Goal: Task Accomplishment & Management: Manage account settings

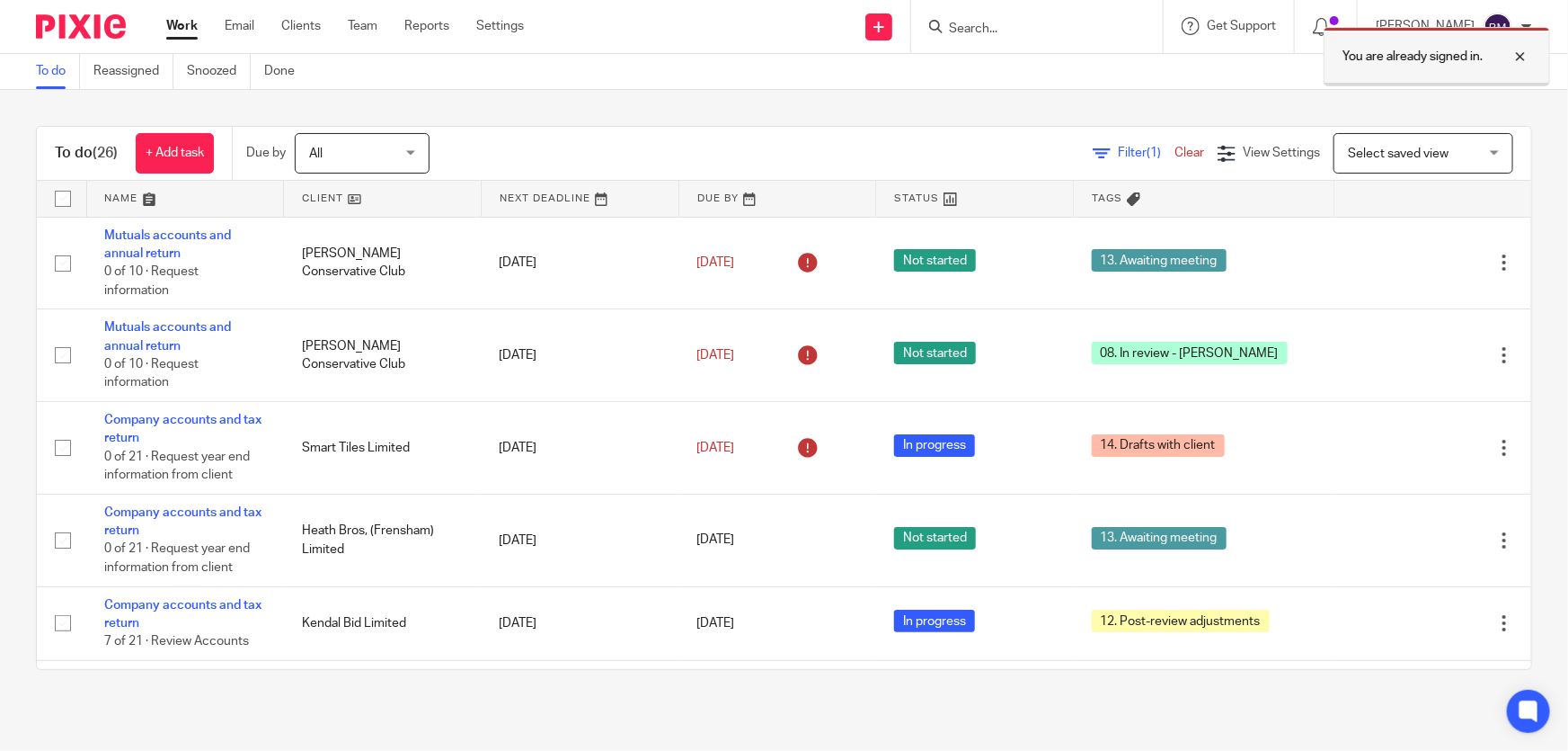
click at [1520, 54] on div at bounding box center [1507, 56] width 49 height 21
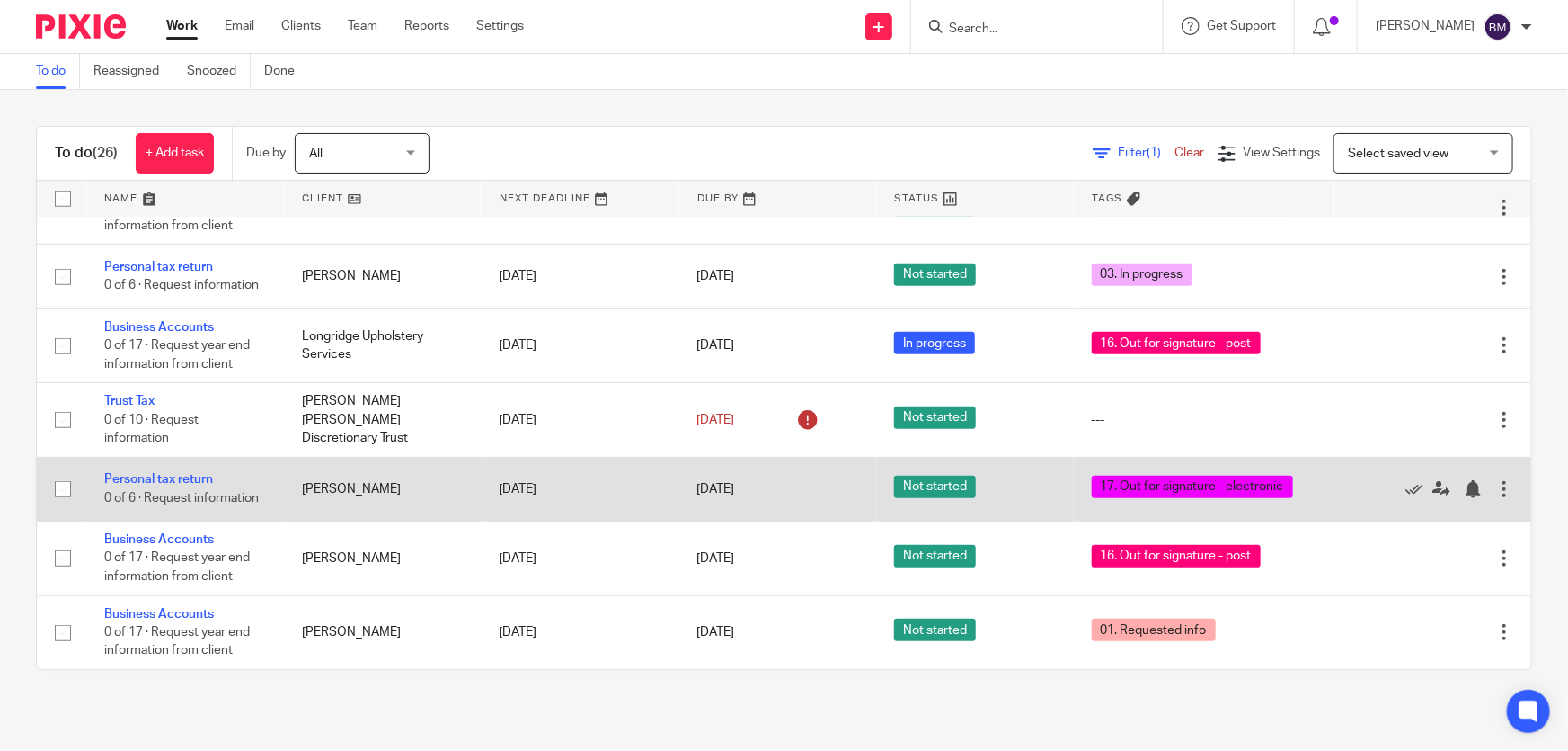
scroll to position [735, 0]
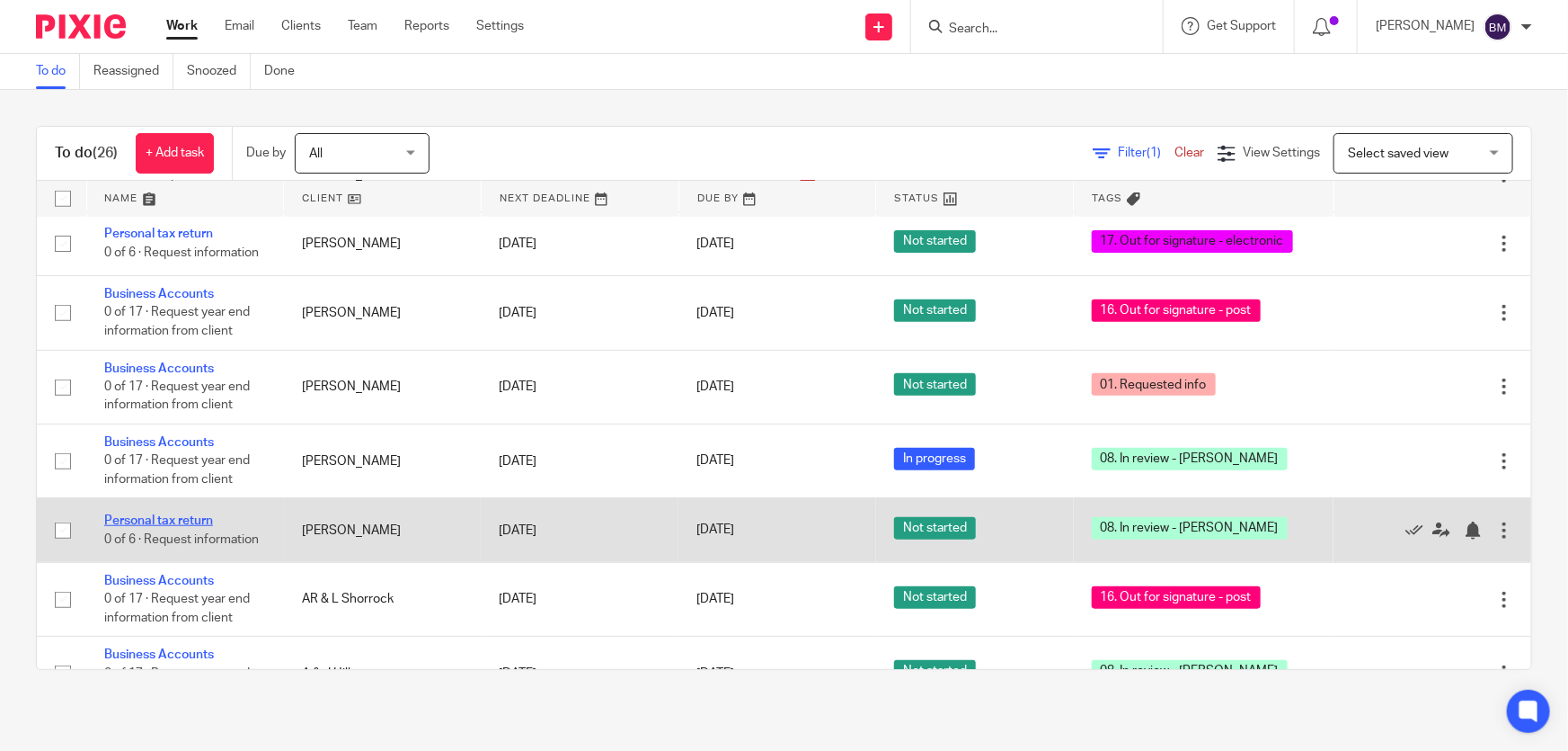
click at [179, 515] on link "Personal tax return" at bounding box center [159, 521] width 109 height 13
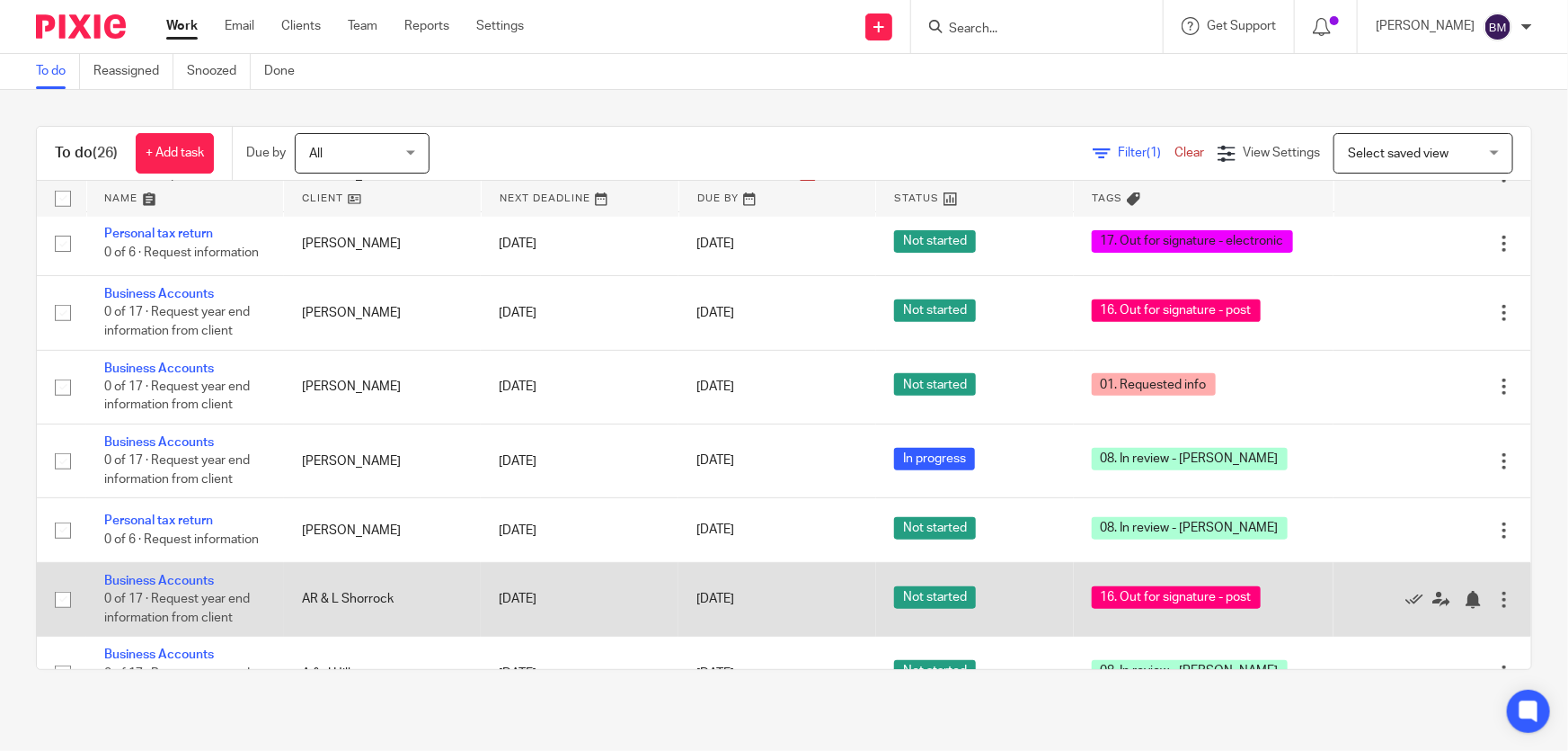
scroll to position [980, 0]
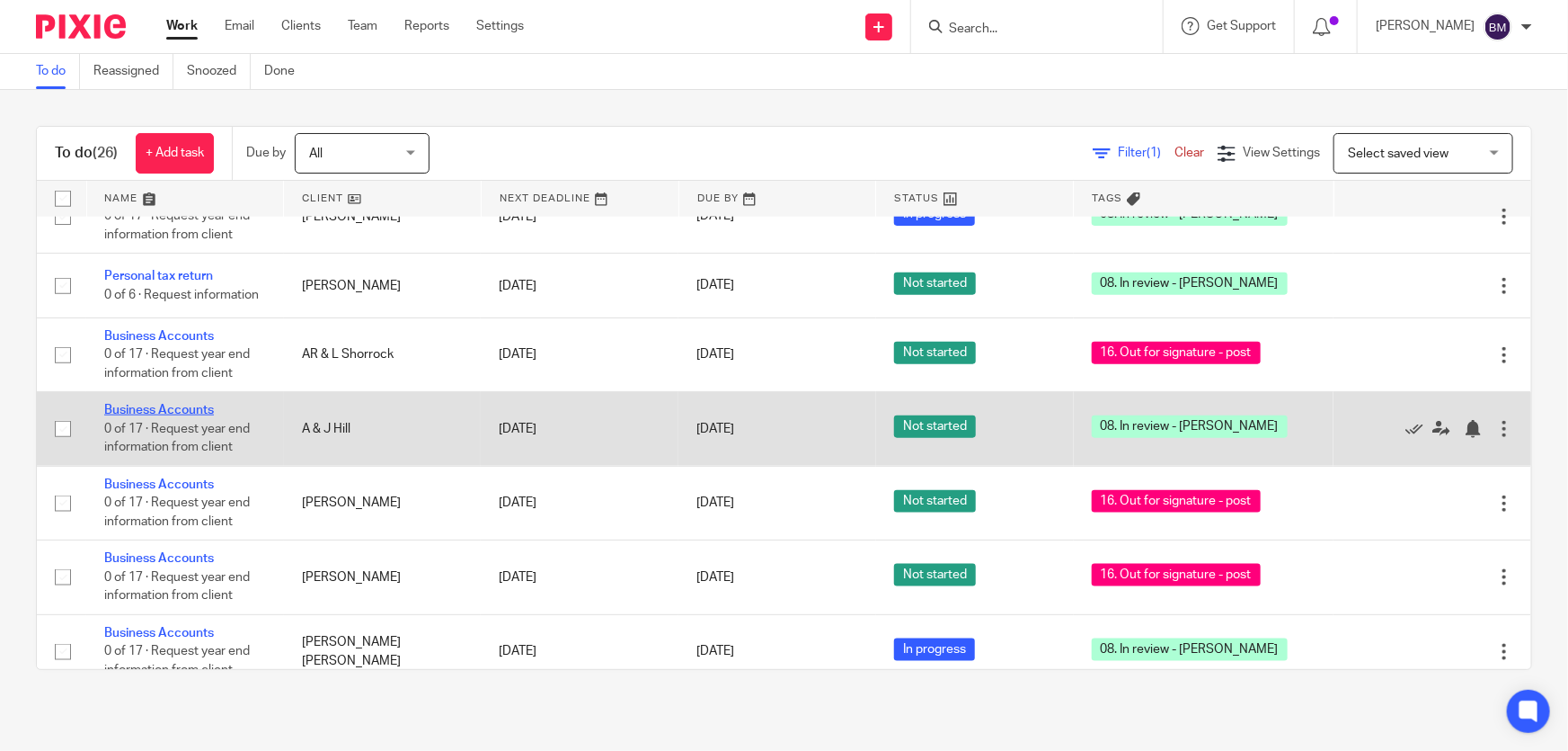
click at [183, 404] on link "Business Accounts" at bounding box center [159, 410] width 110 height 13
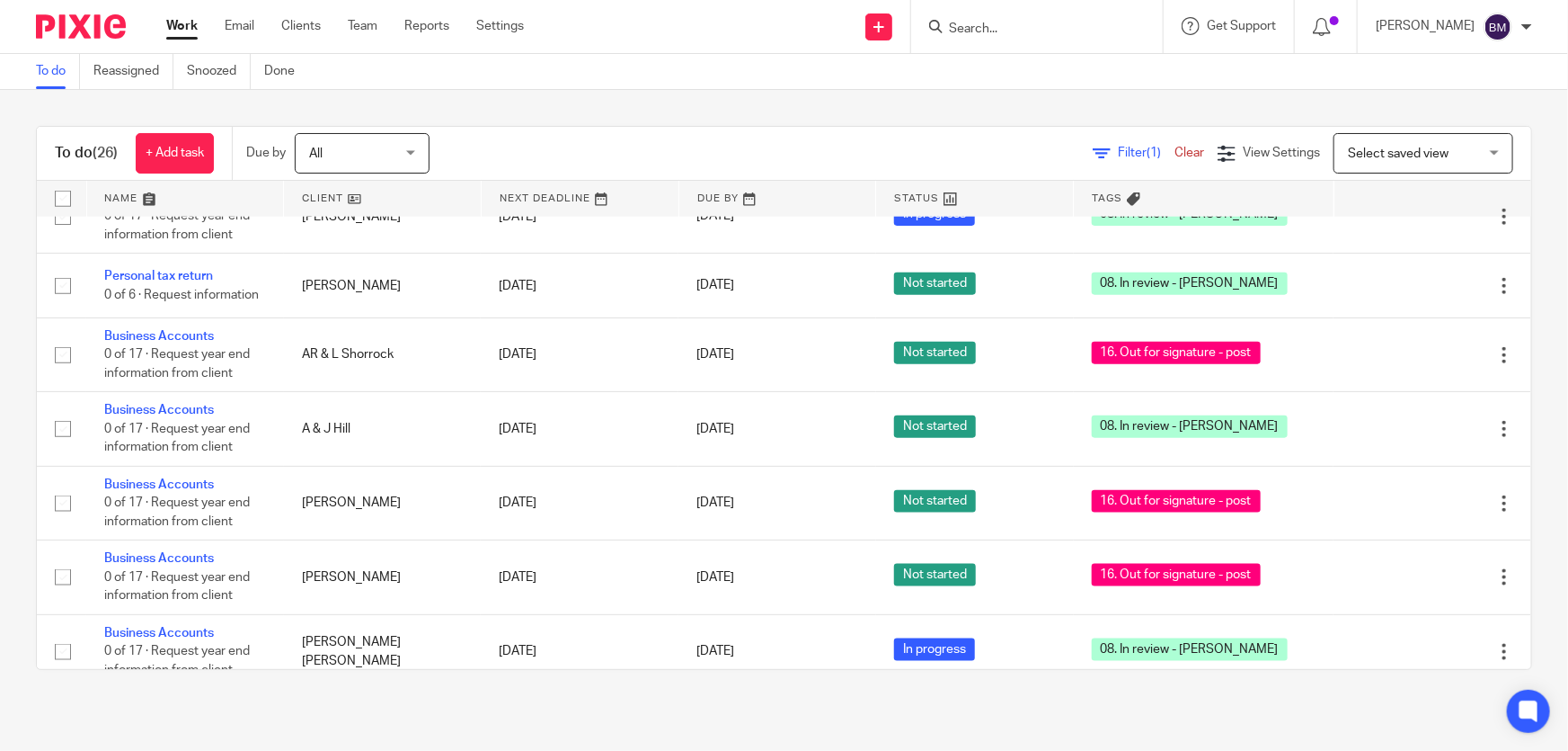
scroll to position [1144, 0]
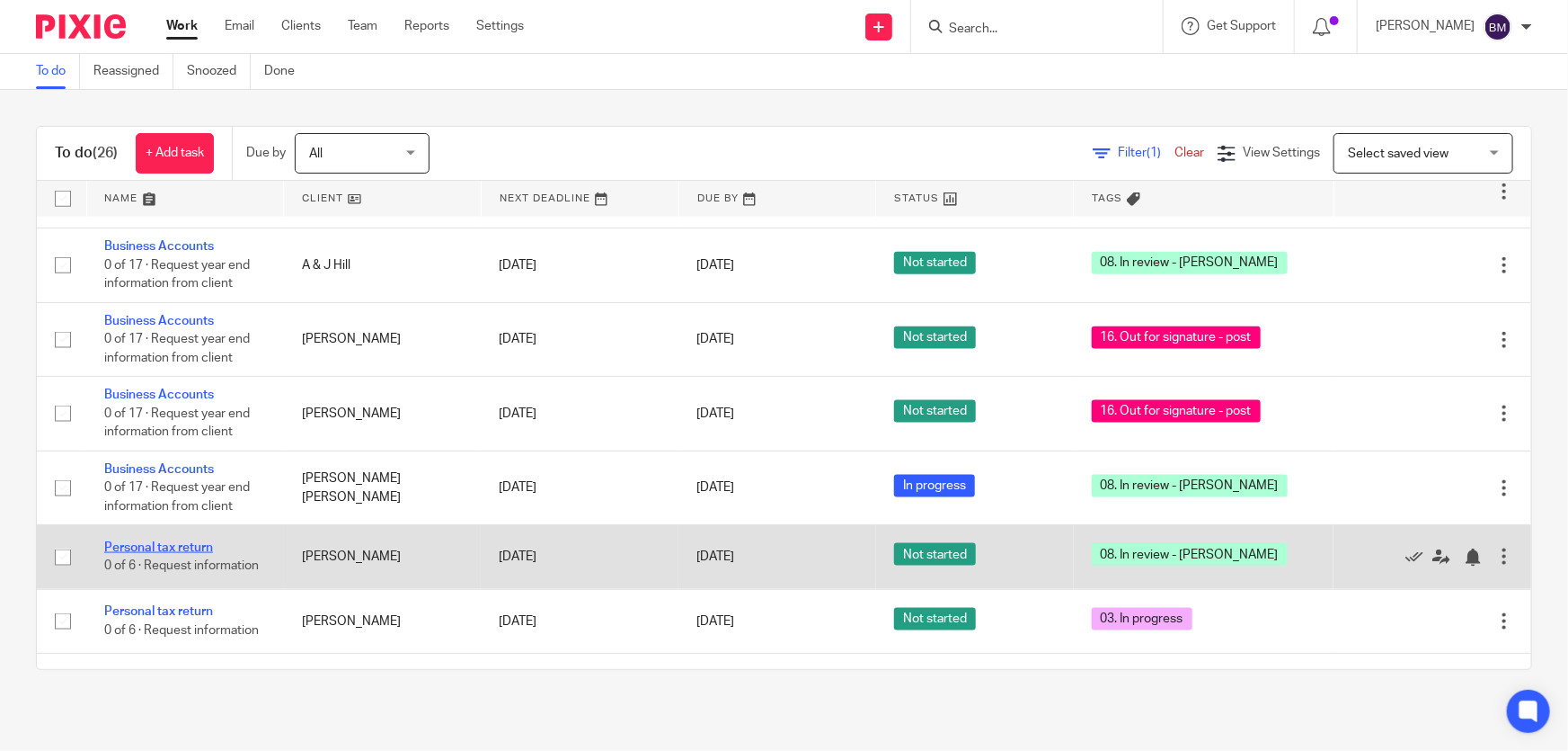
click at [172, 541] on link "Personal tax return" at bounding box center [159, 548] width 109 height 13
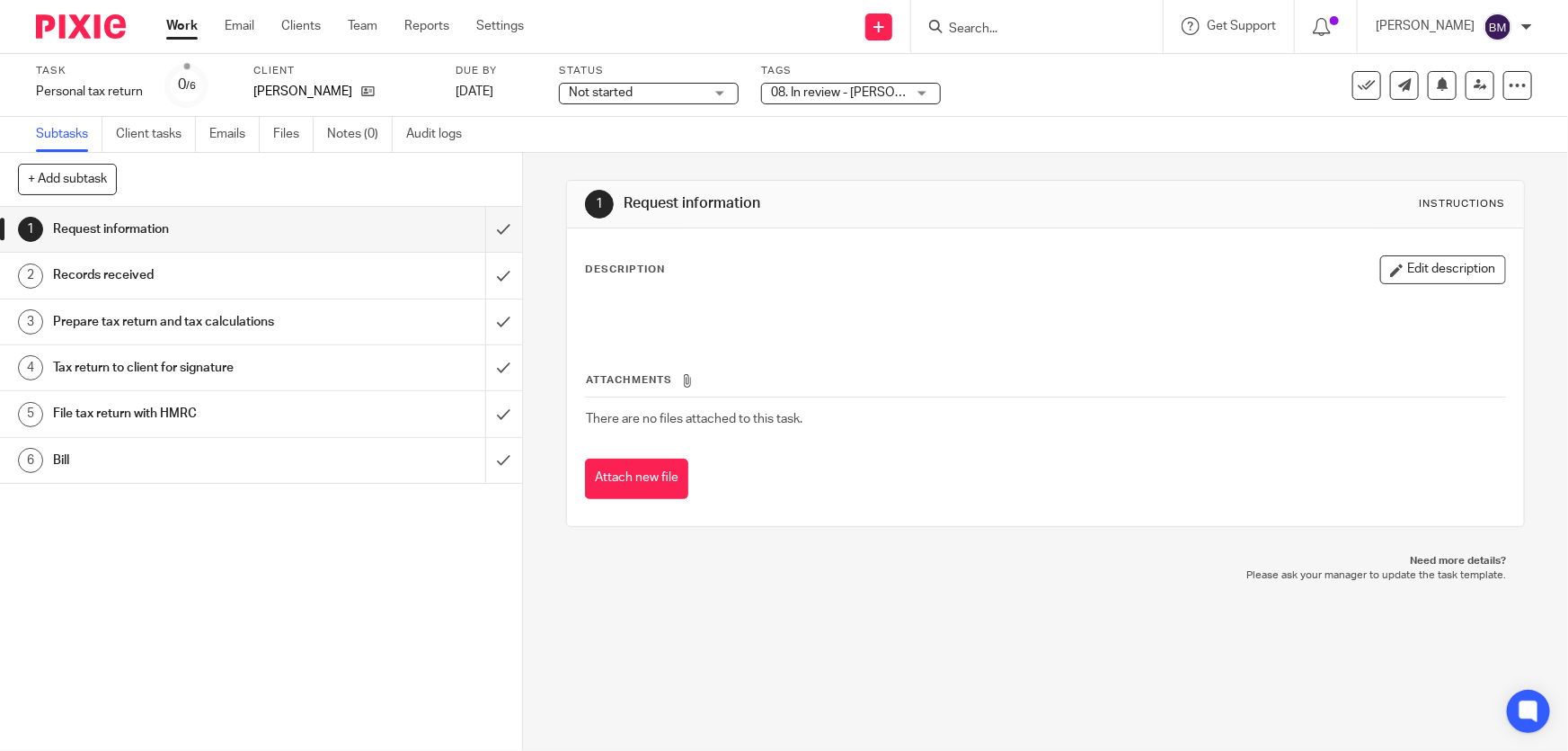
click at [861, 93] on span "08. In review - [PERSON_NAME]" at bounding box center [860, 92] width 178 height 13
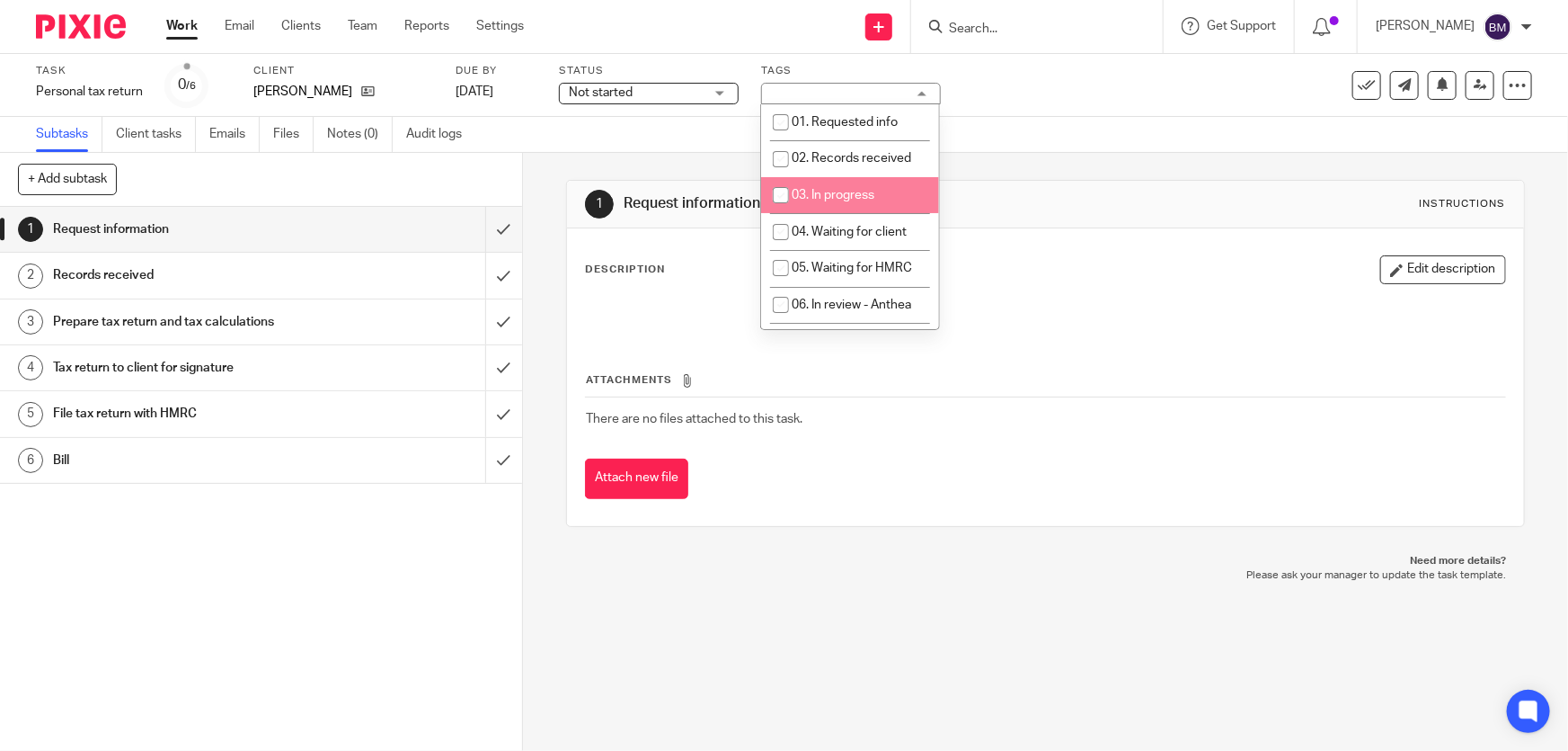
scroll to position [81, 0]
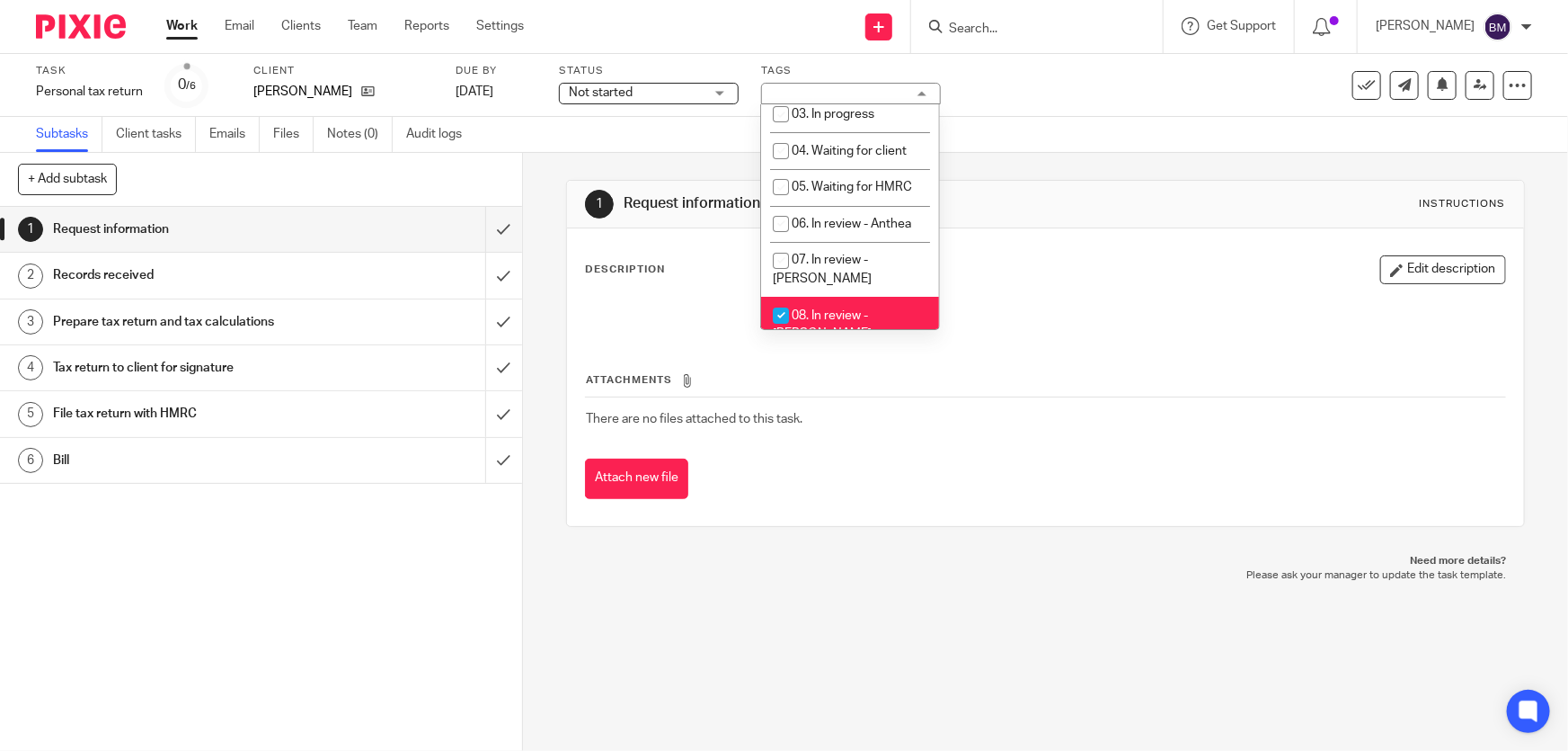
click at [837, 309] on span "08. In review - [PERSON_NAME]" at bounding box center [822, 325] width 99 height 31
checkbox input "false"
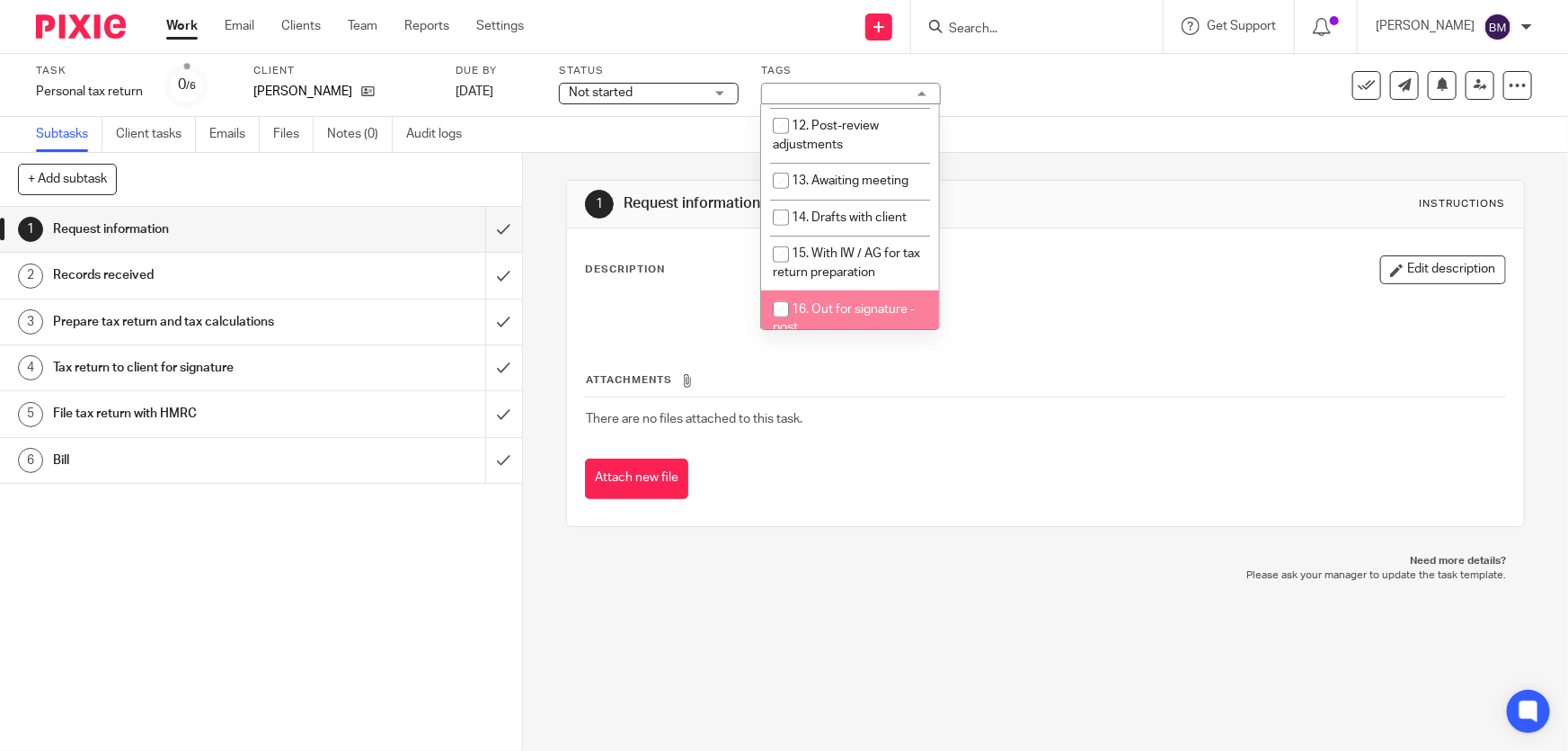
scroll to position [572, 0]
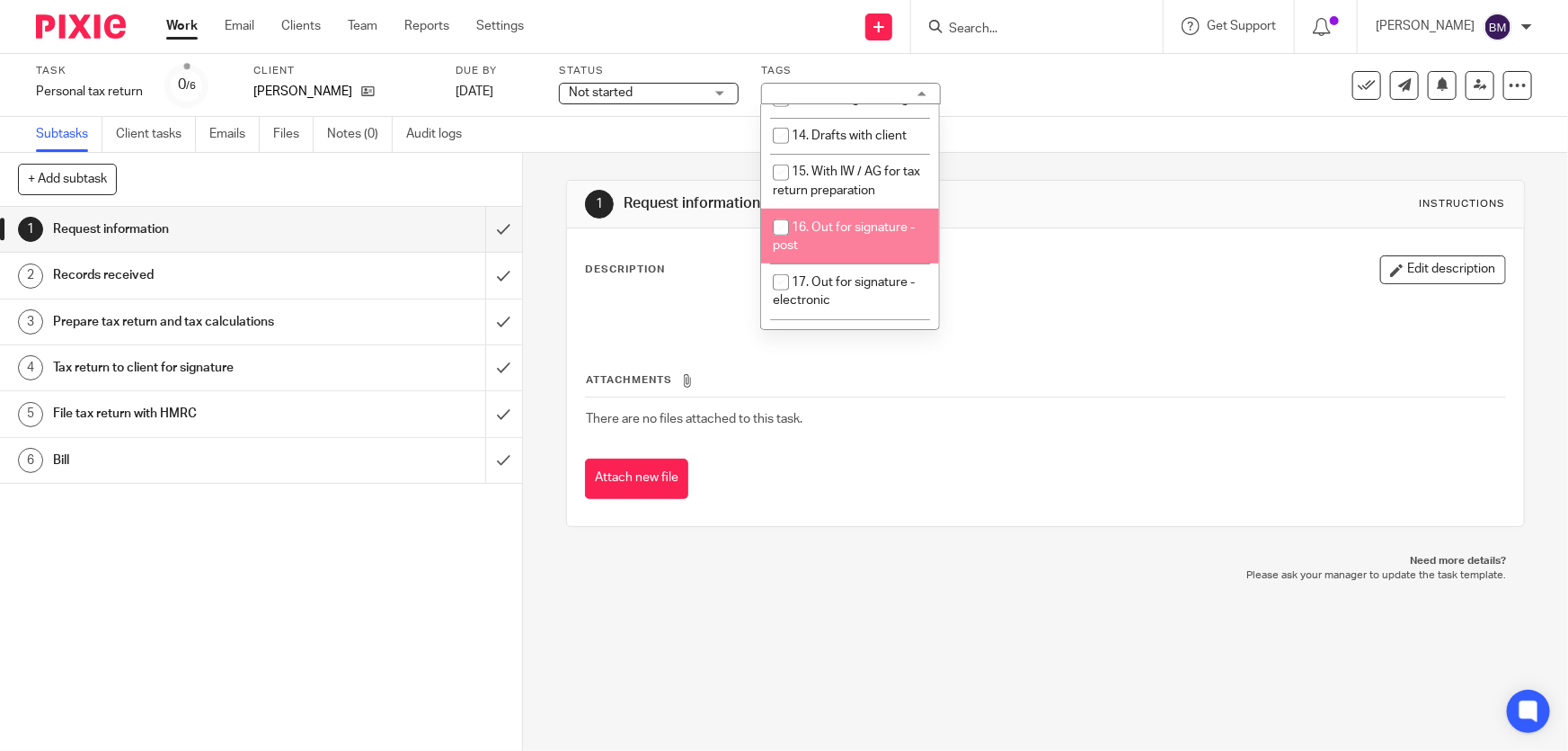
click at [847, 209] on li "16. Out for signature - post" at bounding box center [850, 236] width 178 height 55
checkbox input "true"
drag, startPoint x: 1053, startPoint y: 136, endPoint x: 1079, endPoint y: 126, distance: 27.9
click at [1061, 136] on div "Subtasks Client tasks Emails Files Notes (0) Audit logs" at bounding box center [784, 135] width 1568 height 36
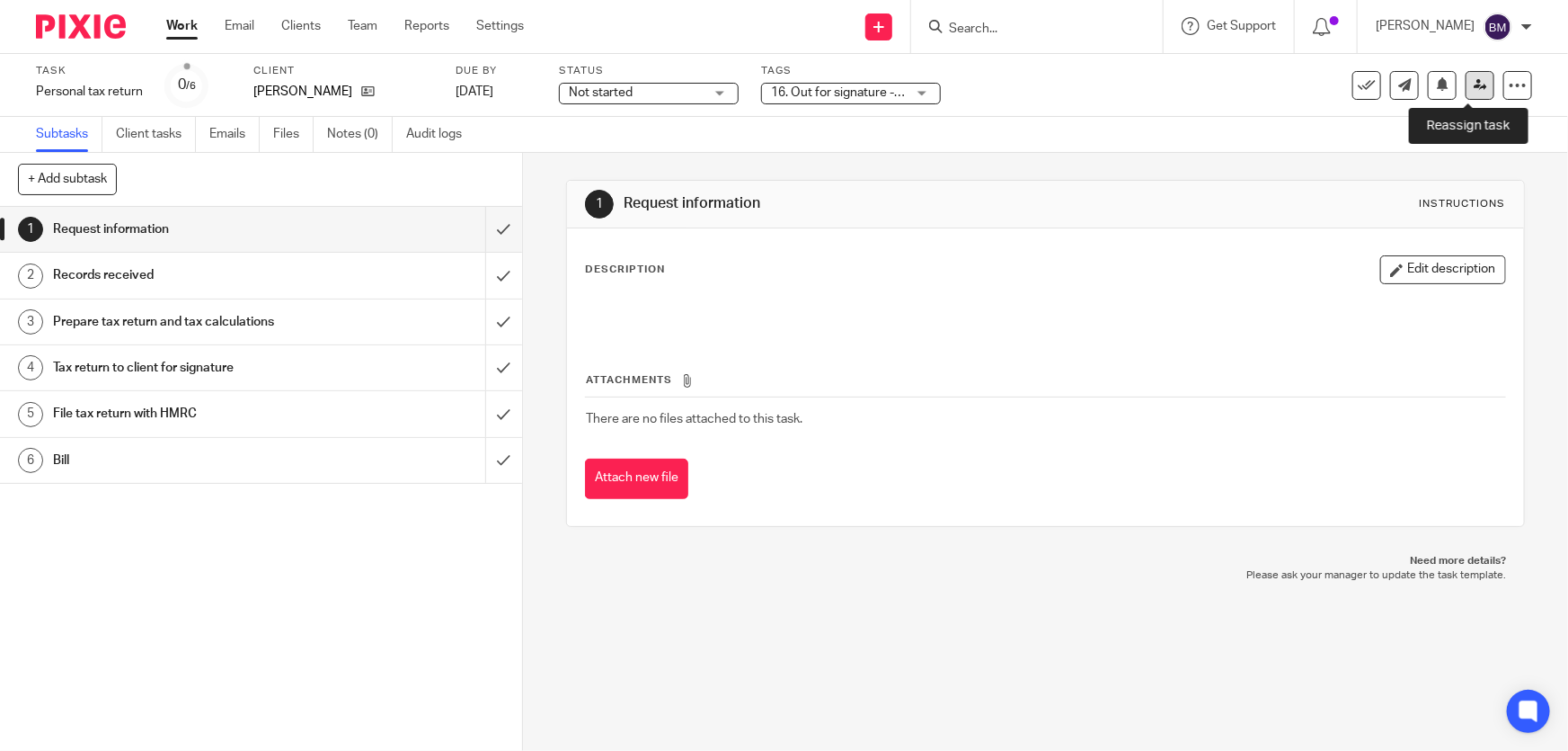
click at [1474, 91] on icon at bounding box center [1480, 85] width 14 height 14
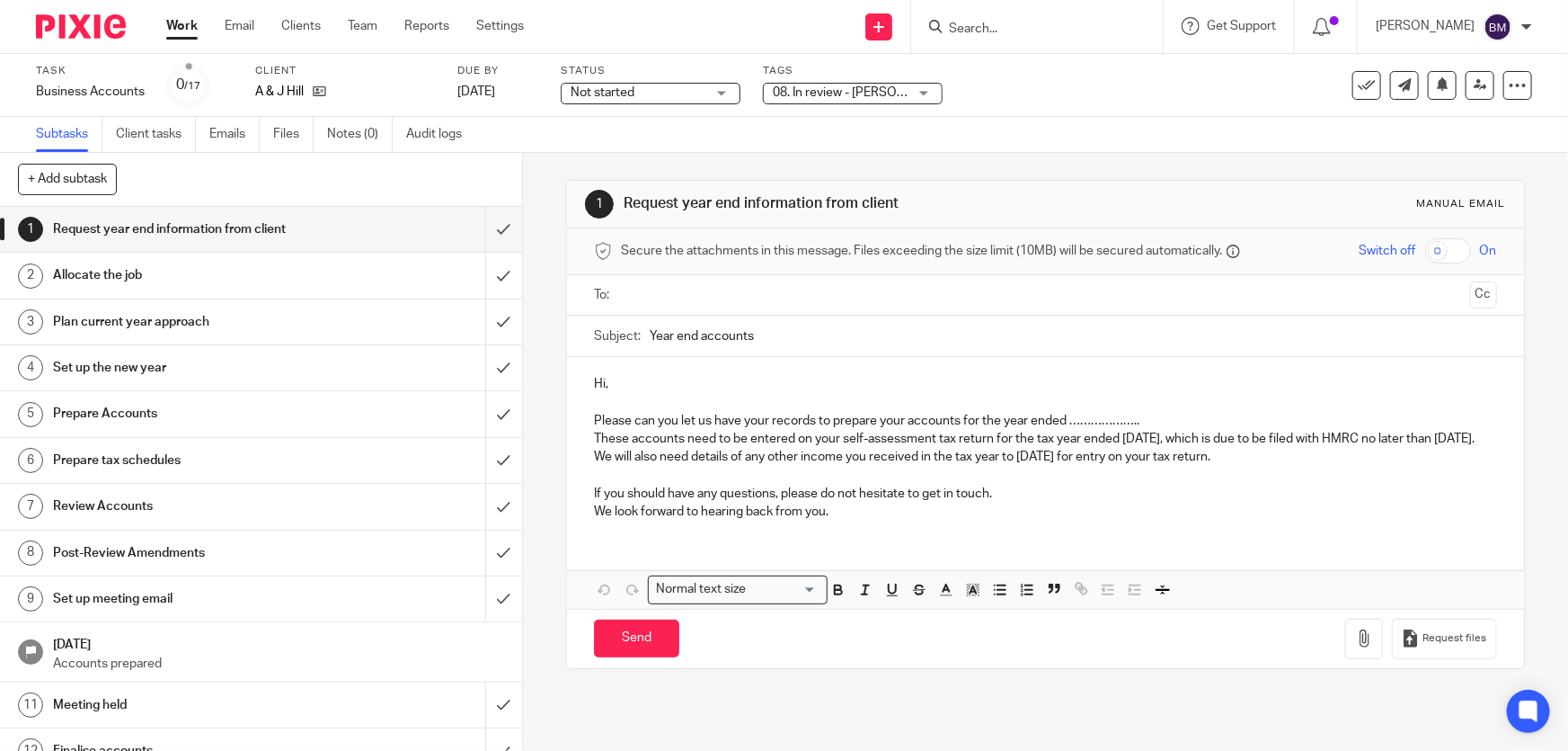
click at [825, 84] on span "08. In review - [PERSON_NAME]" at bounding box center [840, 93] width 135 height 18
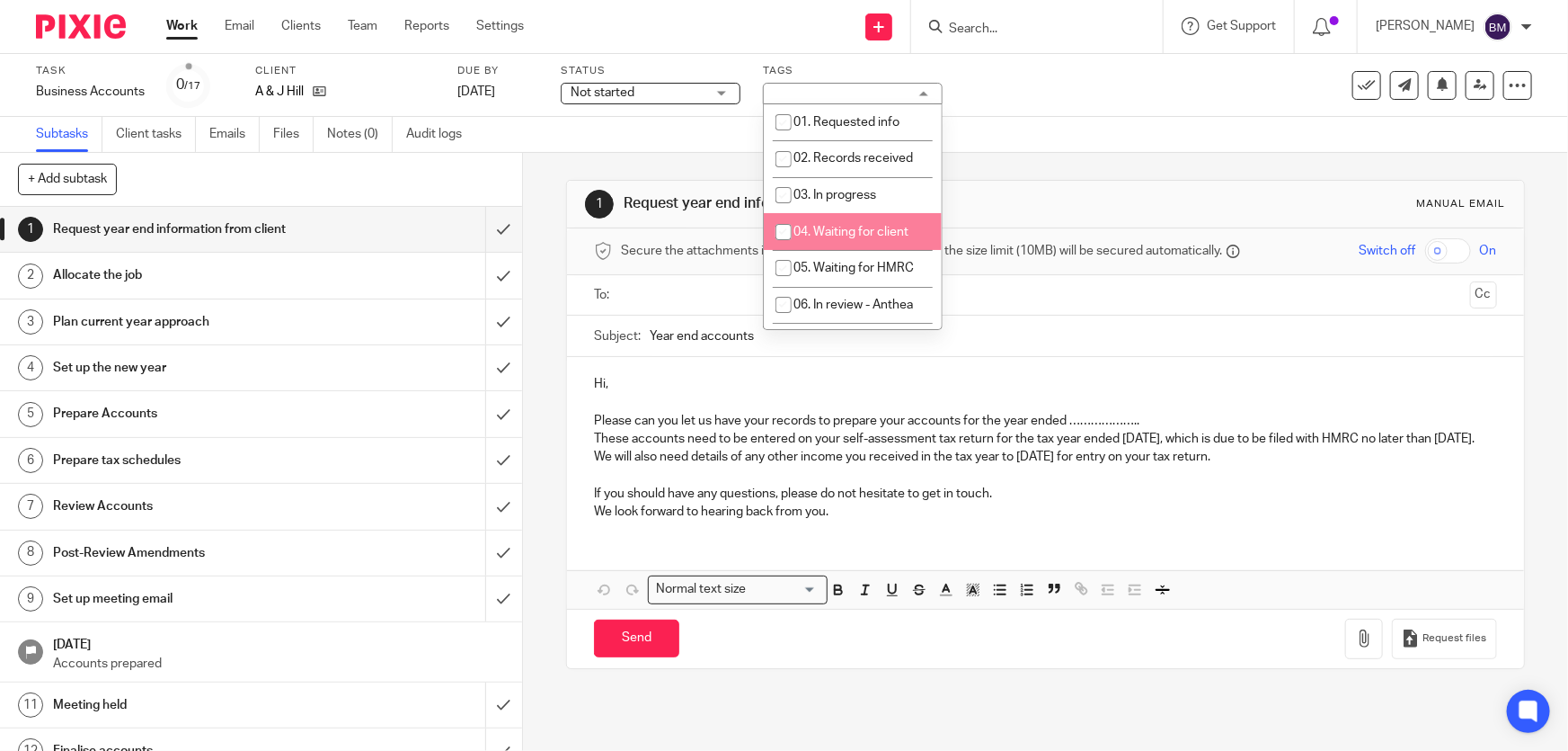
scroll to position [163, 0]
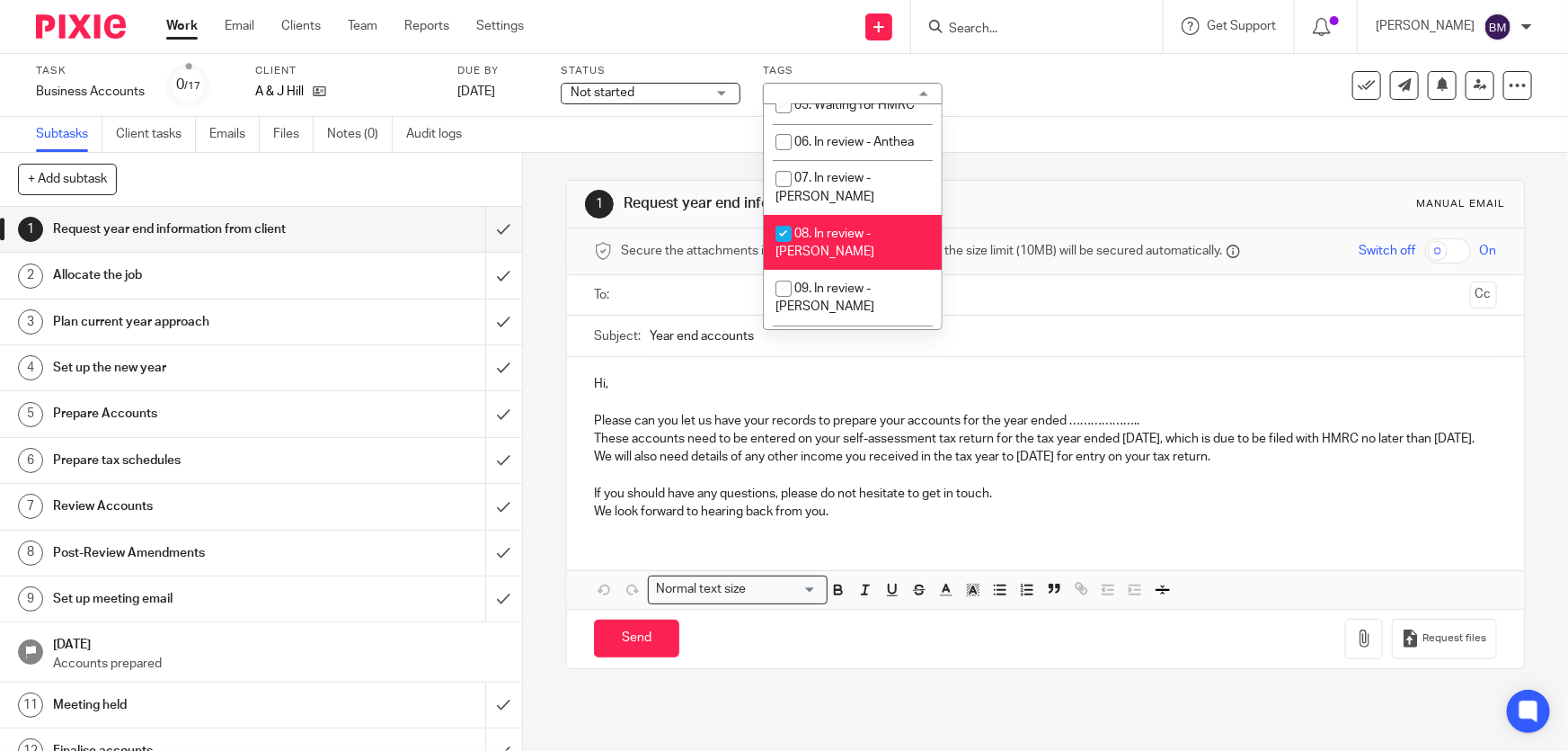
click at [827, 227] on span "08. In review - [PERSON_NAME]" at bounding box center [825, 243] width 99 height 31
checkbox input "false"
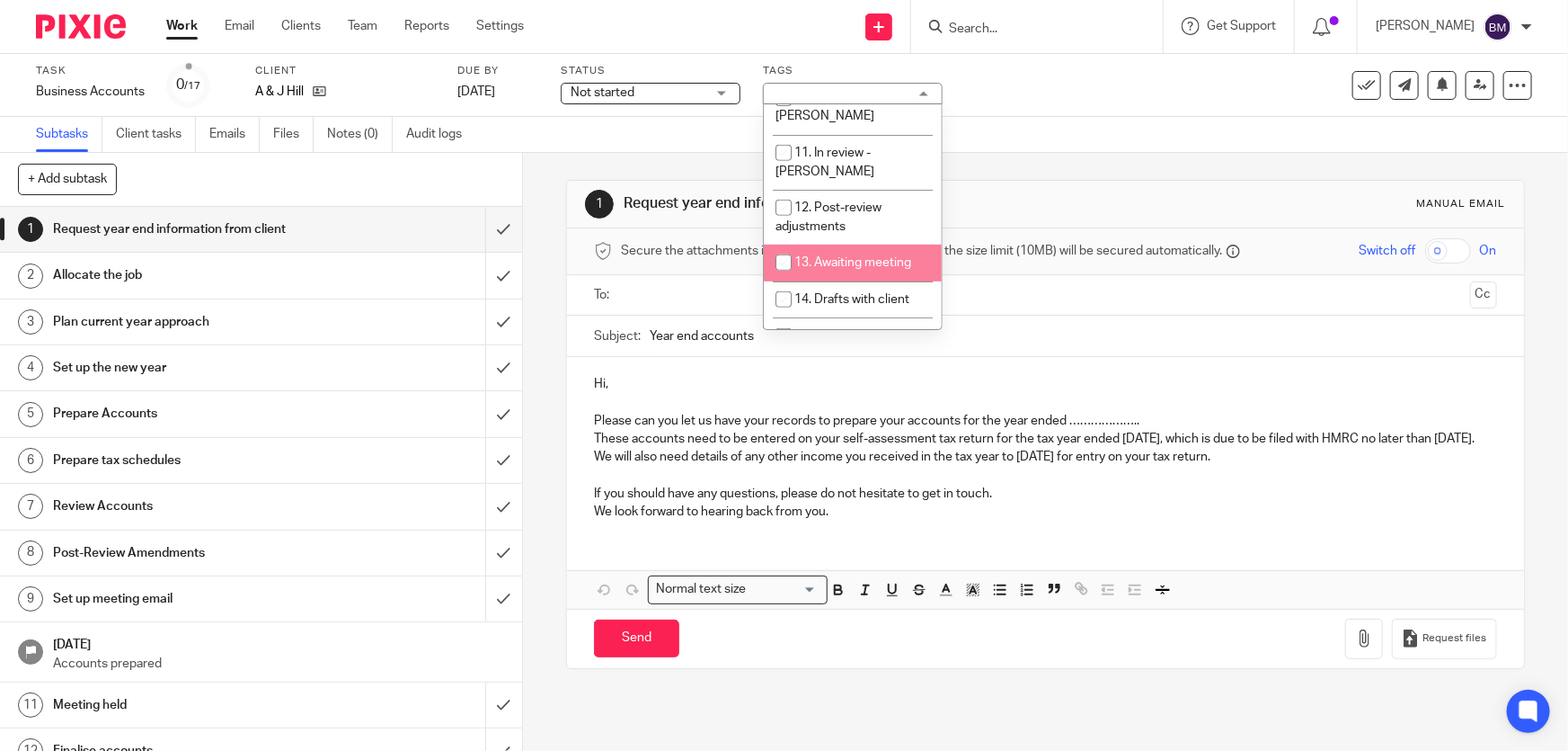
scroll to position [490, 0]
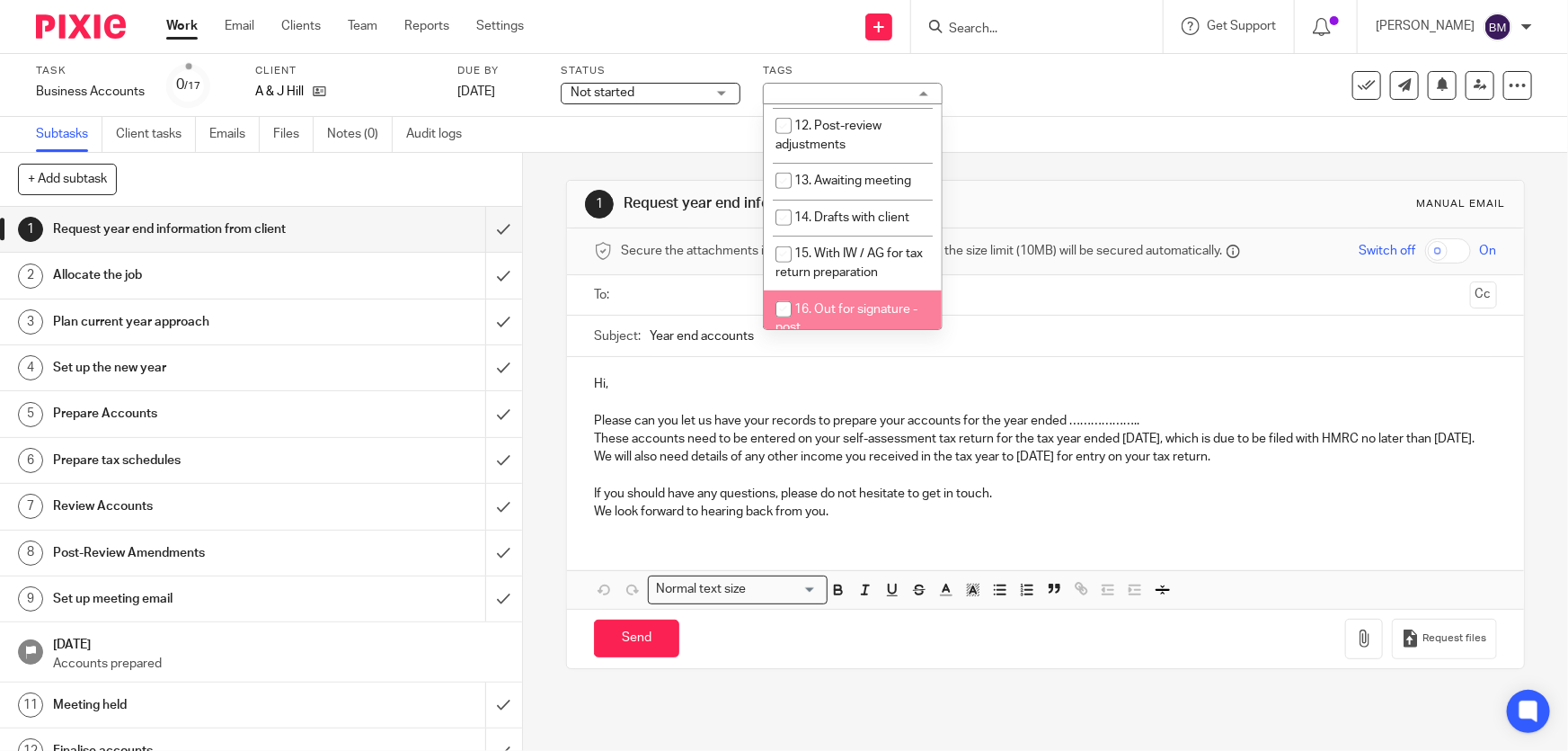
click at [834, 290] on li "16. Out for signature - post" at bounding box center [852, 317] width 178 height 55
checkbox input "true"
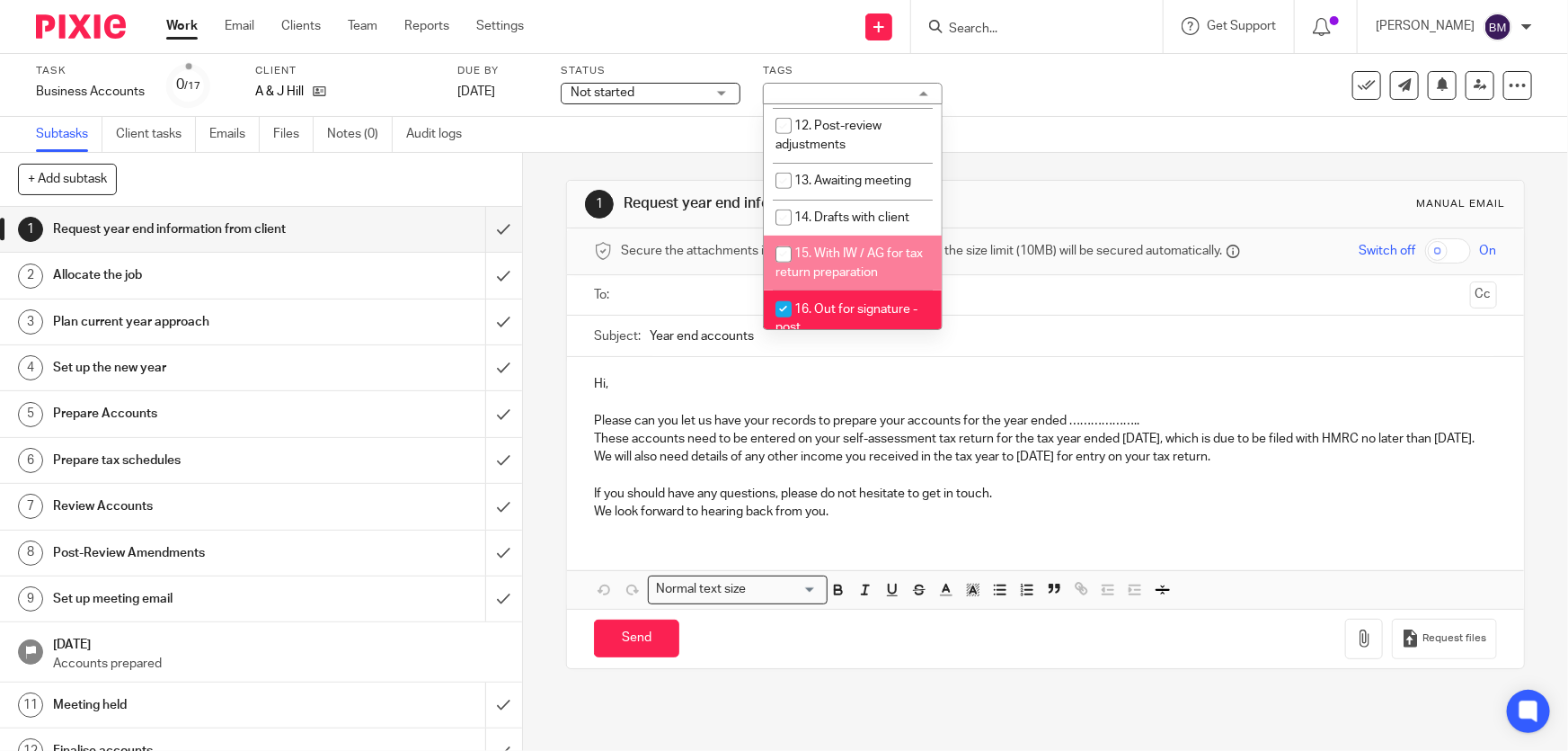
drag, startPoint x: 1092, startPoint y: 107, endPoint x: 1116, endPoint y: 97, distance: 26.0
click at [1093, 107] on div "Task Business Accounts Save Business Accounts 0 /17 Client A & J Hill Due by 4 …" at bounding box center [784, 85] width 1568 height 63
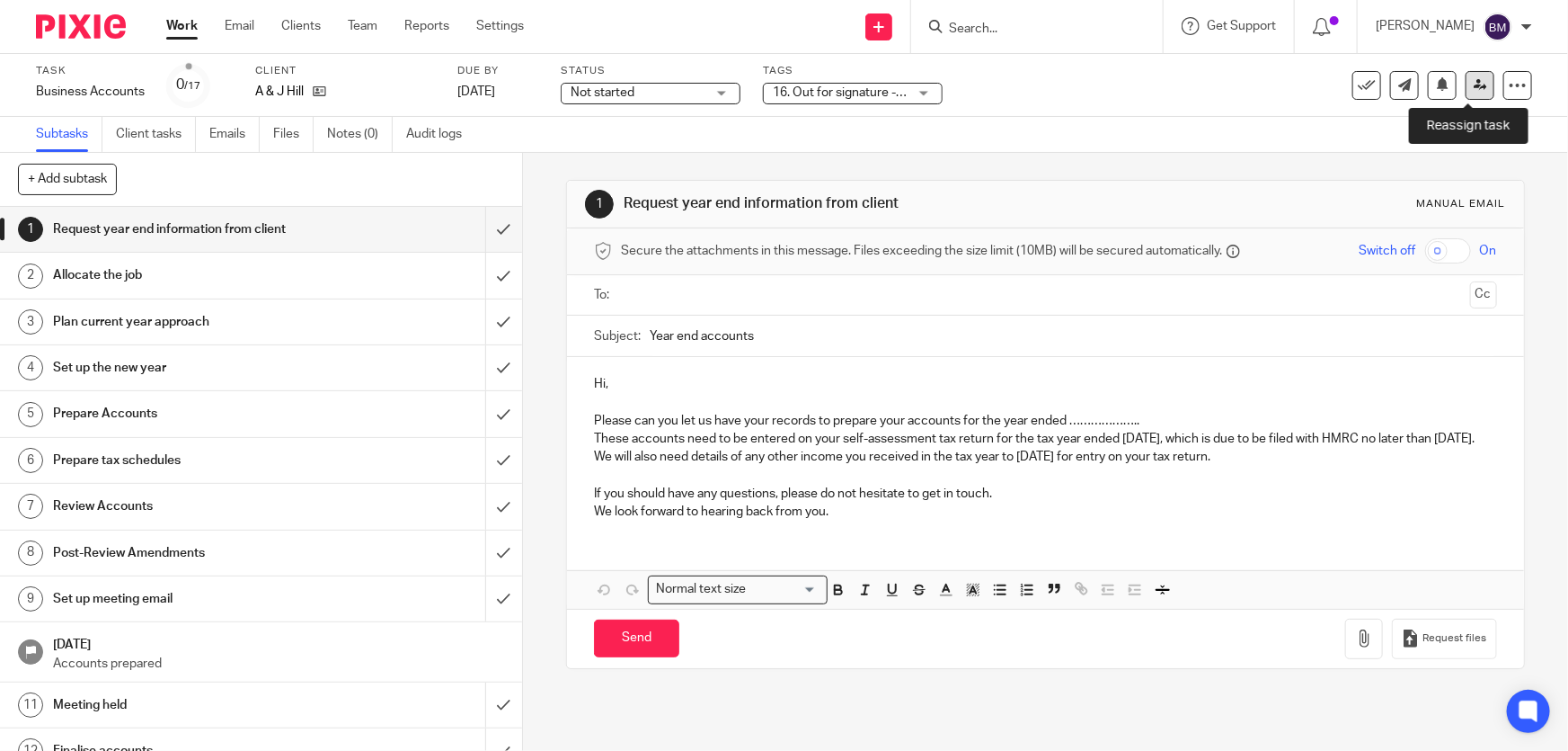
click at [1474, 79] on icon at bounding box center [1480, 85] width 14 height 14
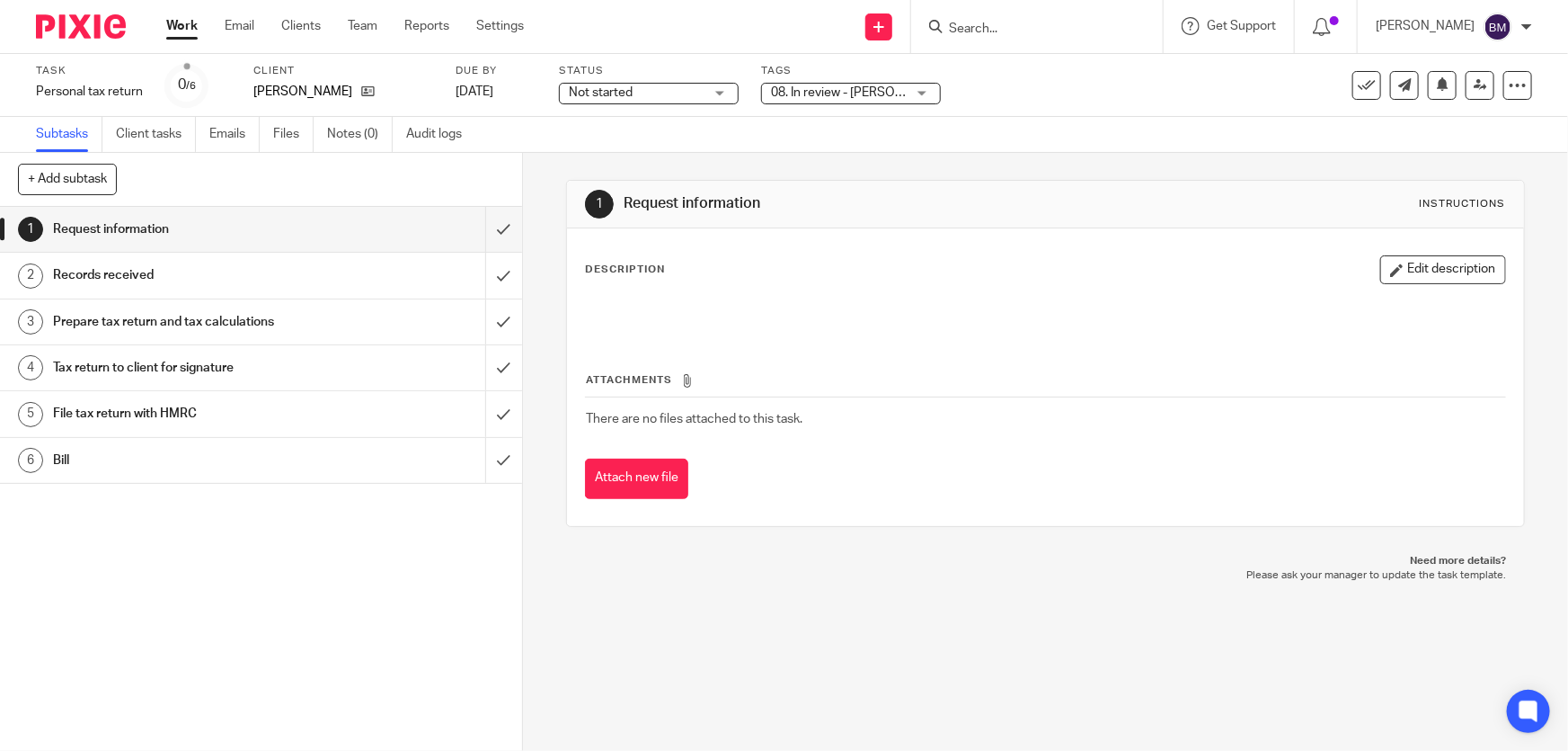
click at [814, 88] on span "08. In review - [PERSON_NAME]" at bounding box center [860, 92] width 178 height 13
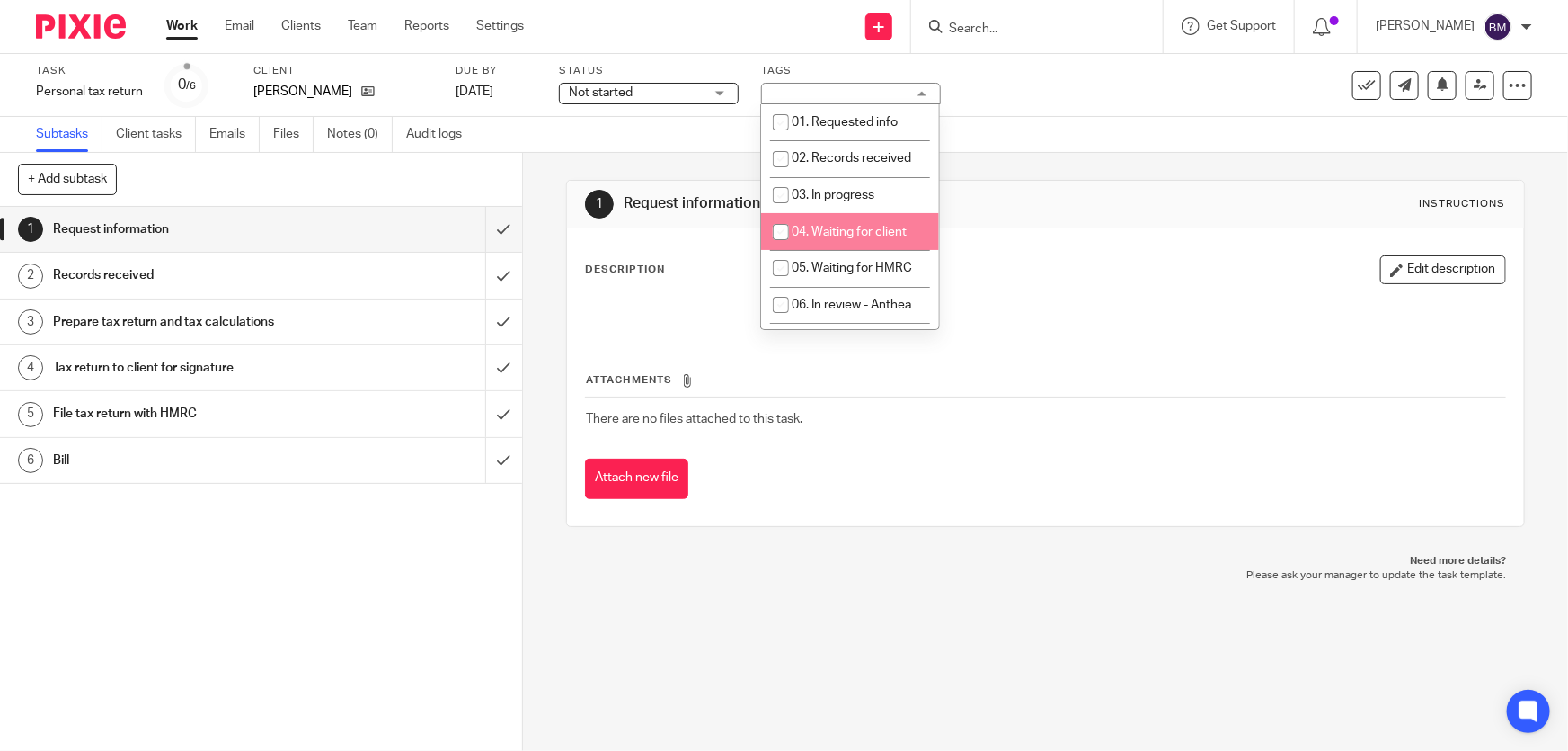
scroll to position [163, 0]
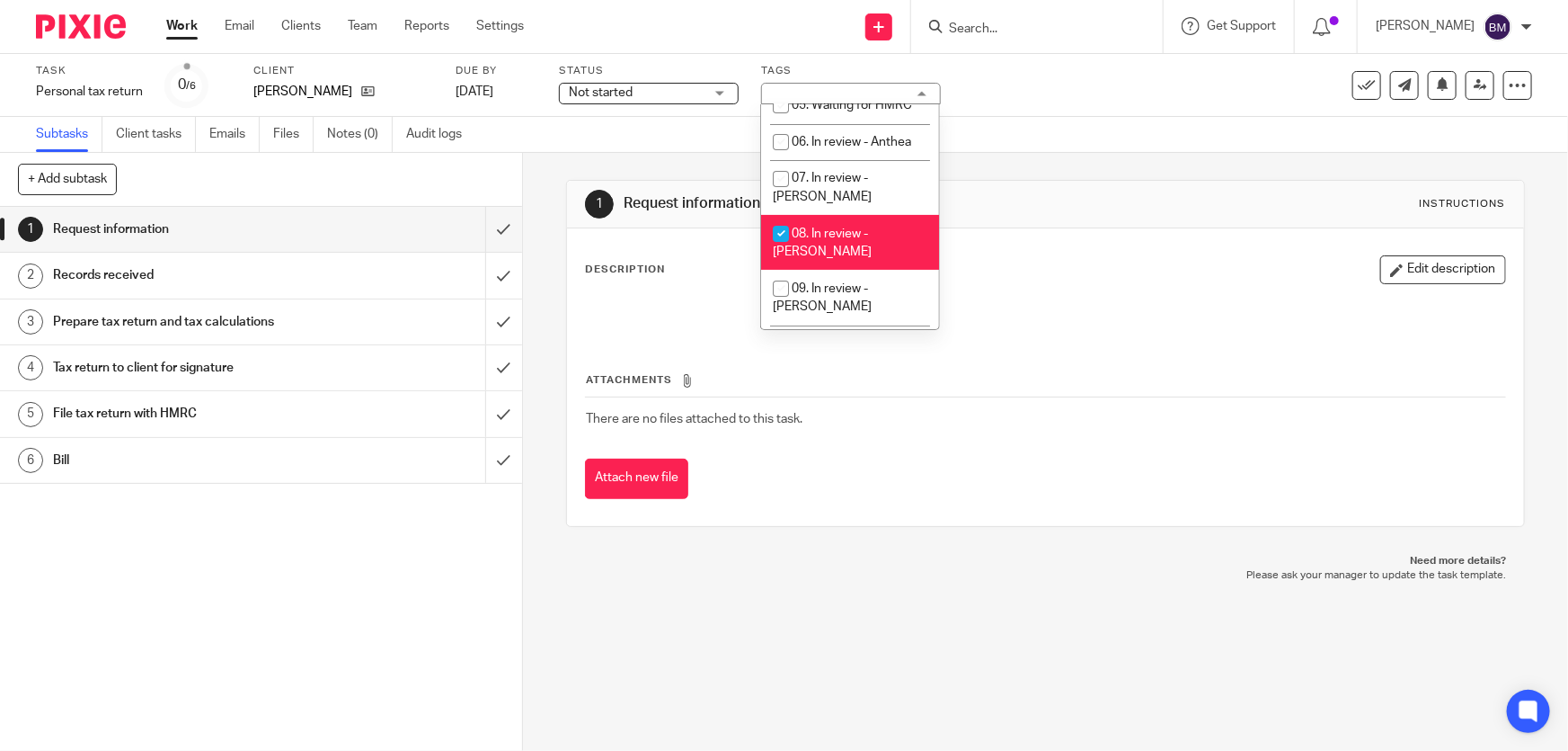
click at [831, 227] on span "08. In review - Ben" at bounding box center [822, 243] width 99 height 31
checkbox input "false"
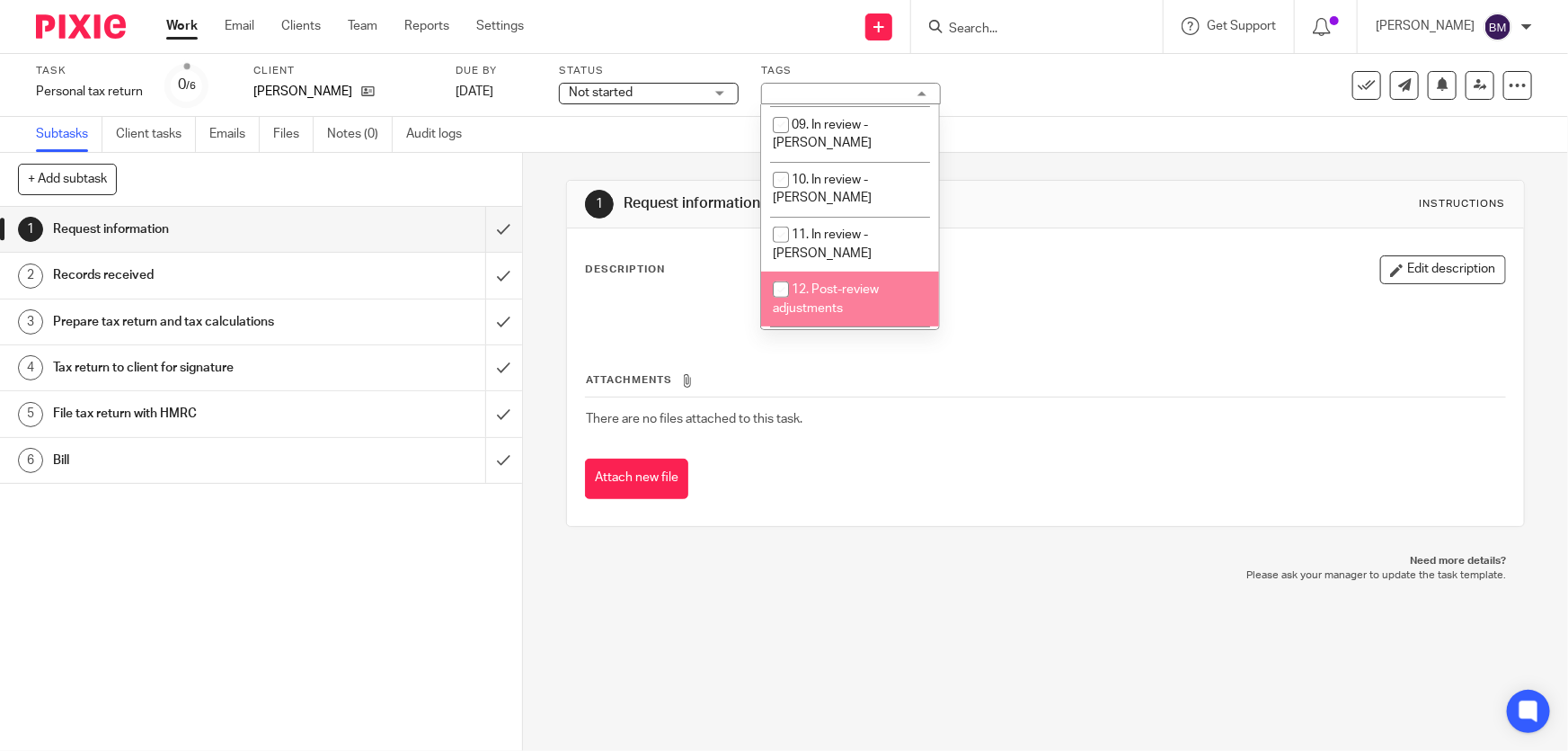
scroll to position [490, 0]
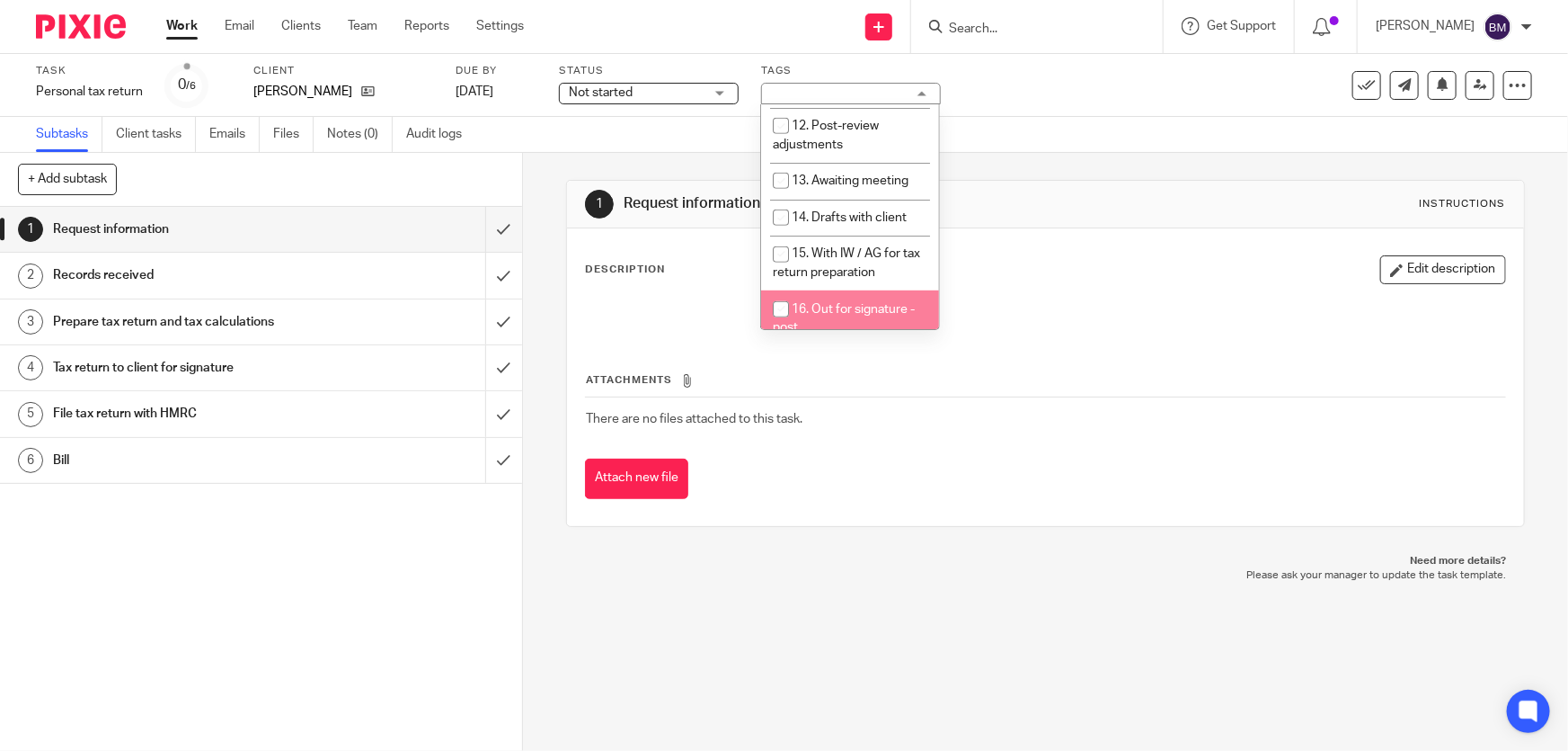
click at [838, 290] on li "16. Out for signature - post" at bounding box center [850, 317] width 178 height 55
checkbox input "true"
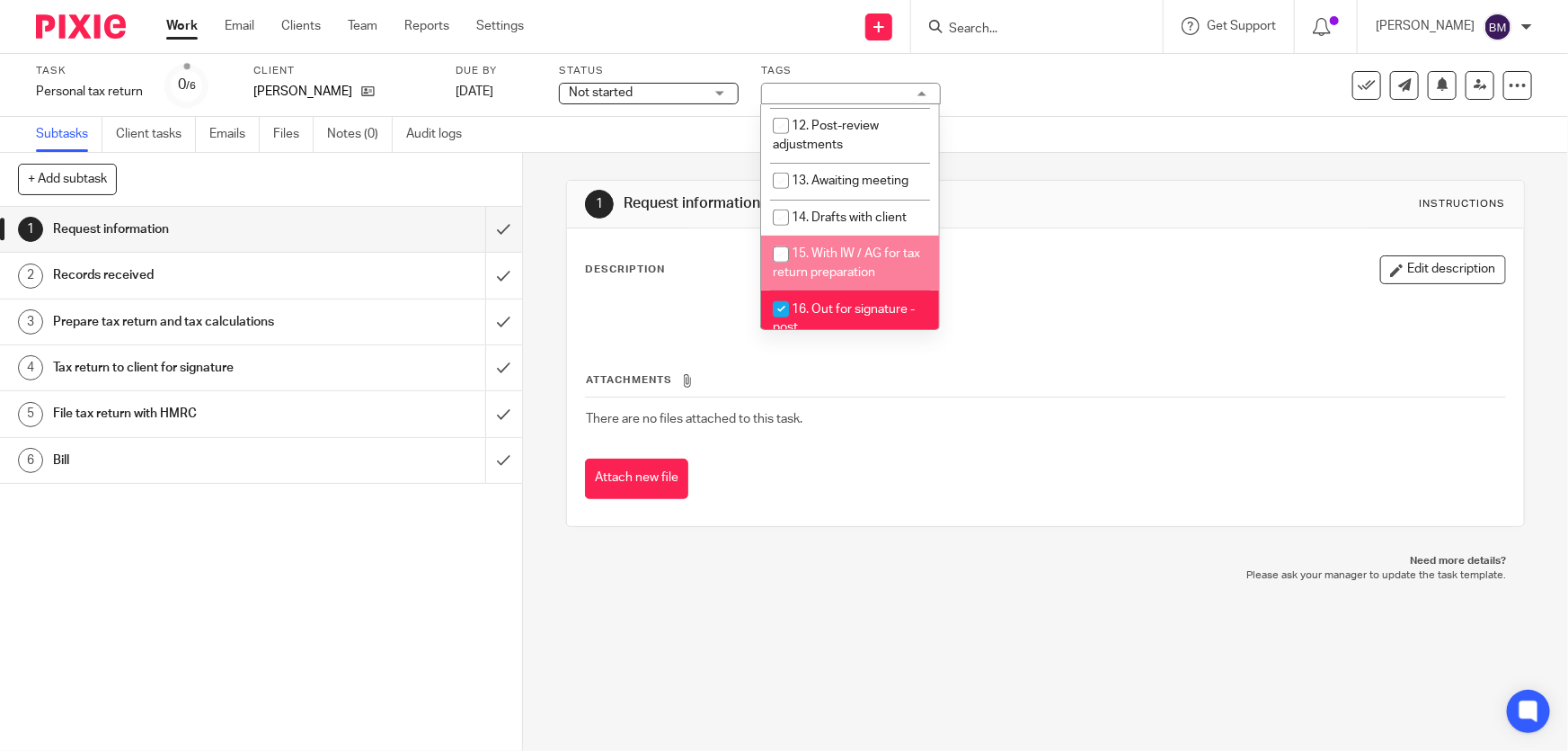
click at [1201, 82] on div "Task Personal tax return Save Personal tax return 0 /6 Client Hill, Julie Due b…" at bounding box center [659, 85] width 1248 height 43
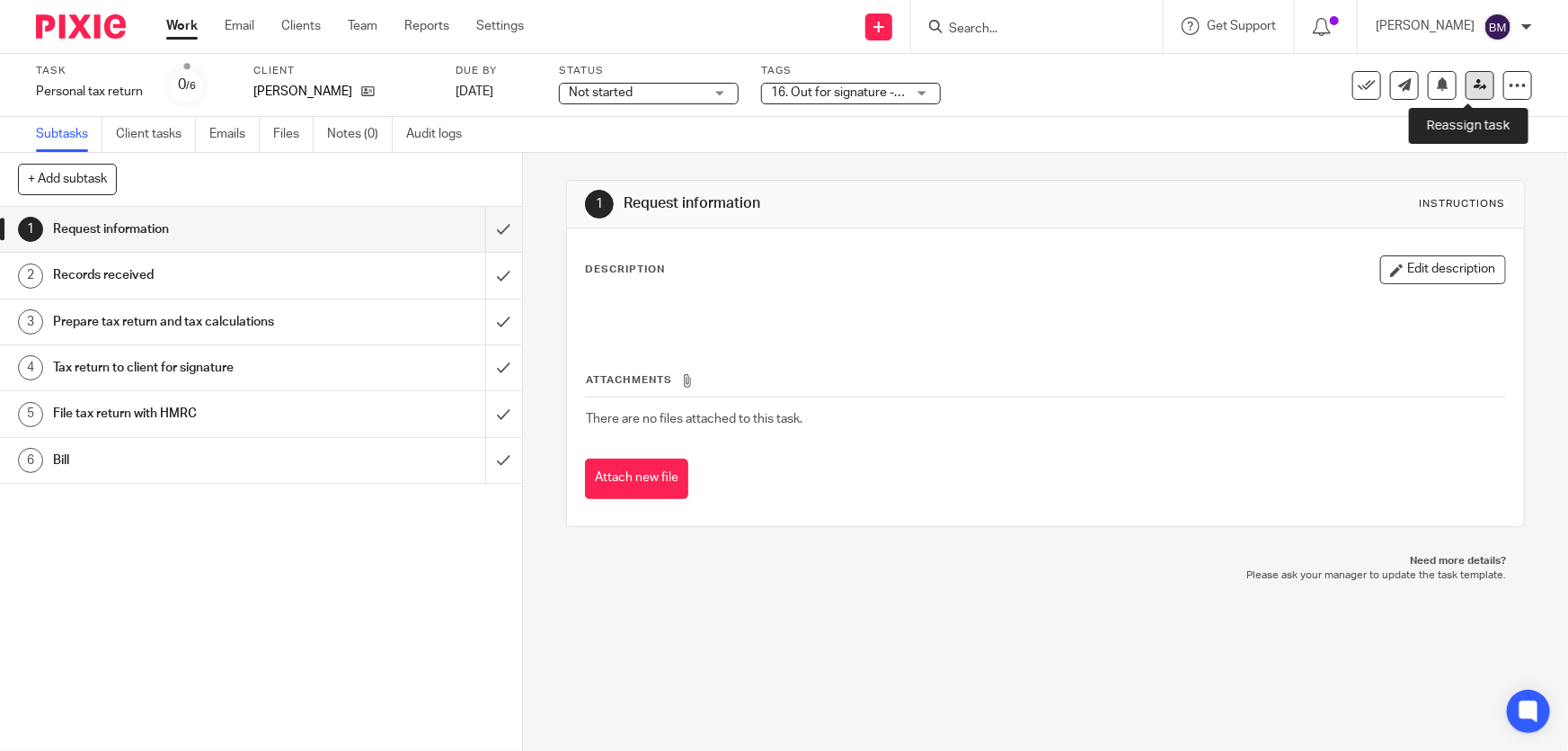
click at [1465, 90] on link at bounding box center [1479, 85] width 29 height 29
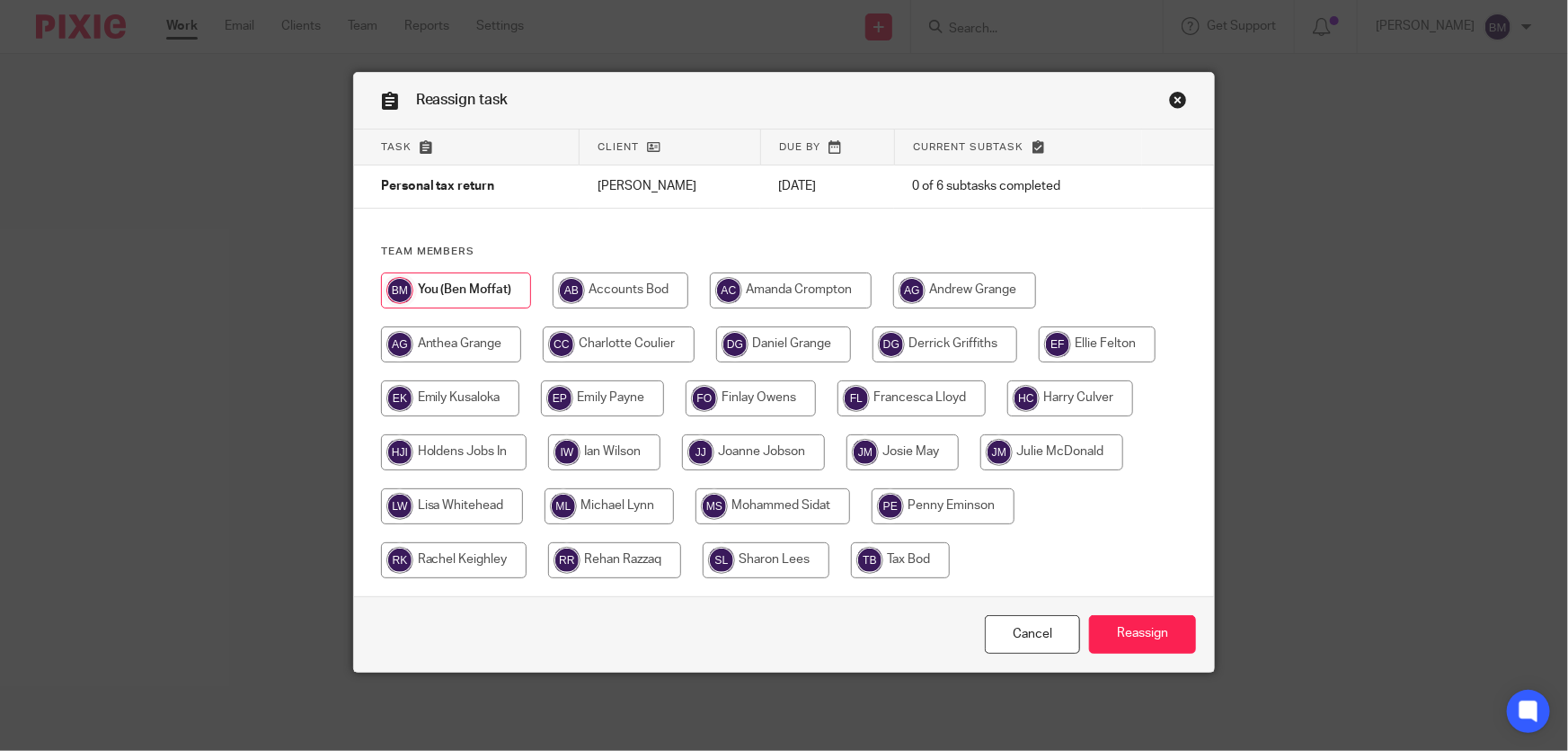
click at [1020, 389] on input "radio" at bounding box center [1070, 398] width 126 height 36
radio input "true"
click at [1140, 641] on input "Reassign" at bounding box center [1143, 635] width 107 height 39
click at [1103, 401] on input "radio" at bounding box center [1070, 398] width 126 height 36
radio input "true"
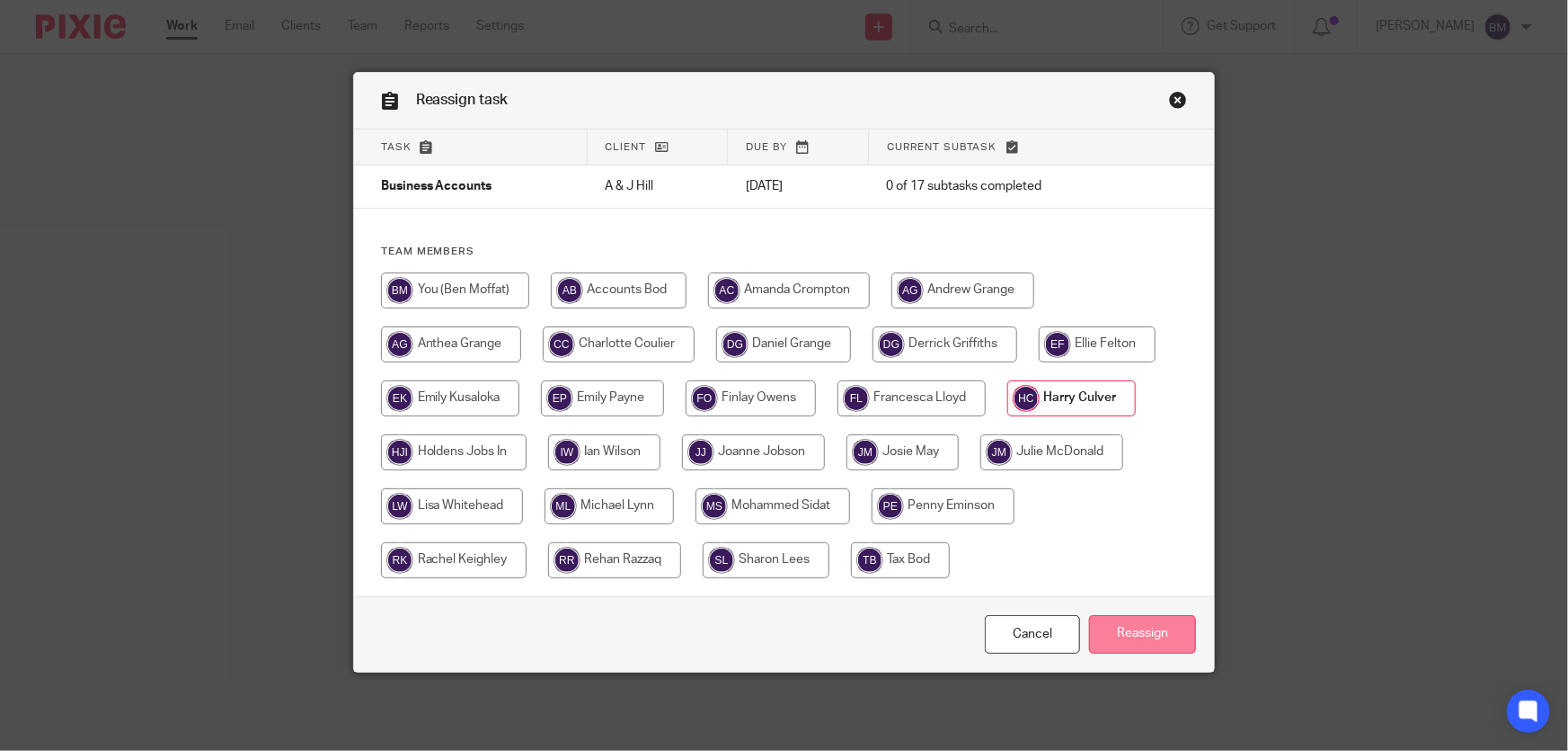
click at [1133, 636] on input "Reassign" at bounding box center [1143, 635] width 107 height 39
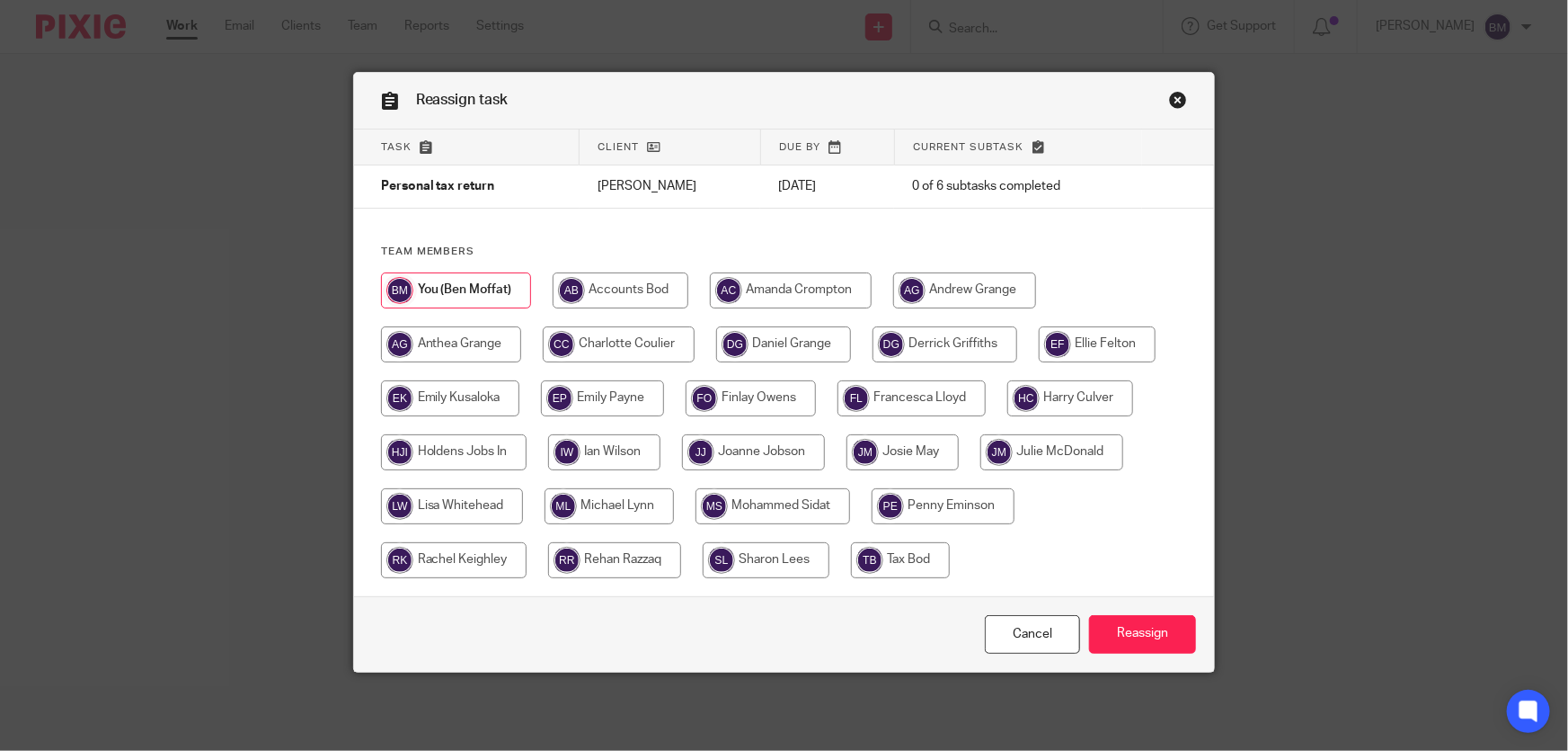
click at [1076, 405] on input "radio" at bounding box center [1070, 398] width 126 height 36
radio input "true"
click at [1142, 648] on input "Reassign" at bounding box center [1143, 635] width 107 height 39
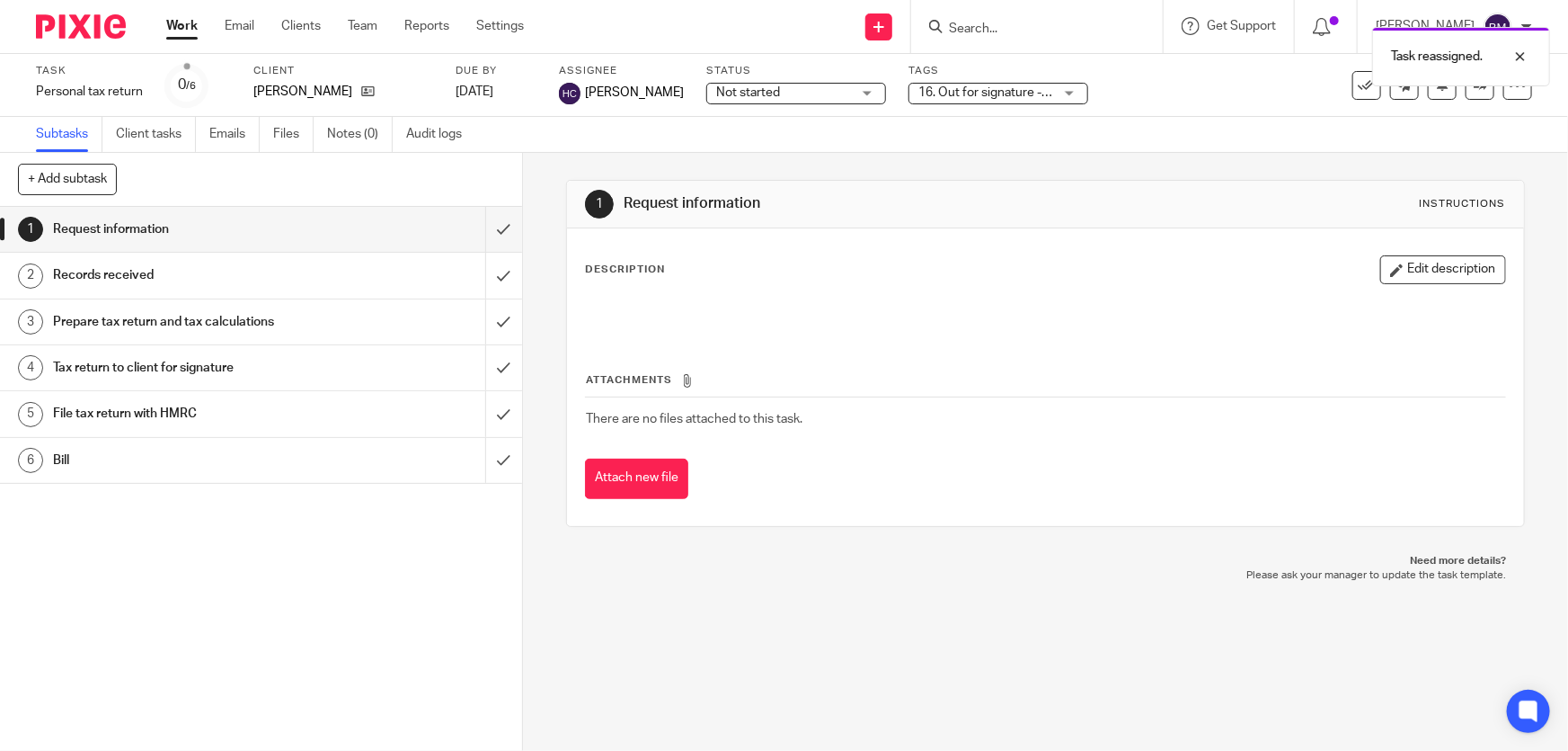
click at [176, 31] on link "Work" at bounding box center [182, 25] width 31 height 18
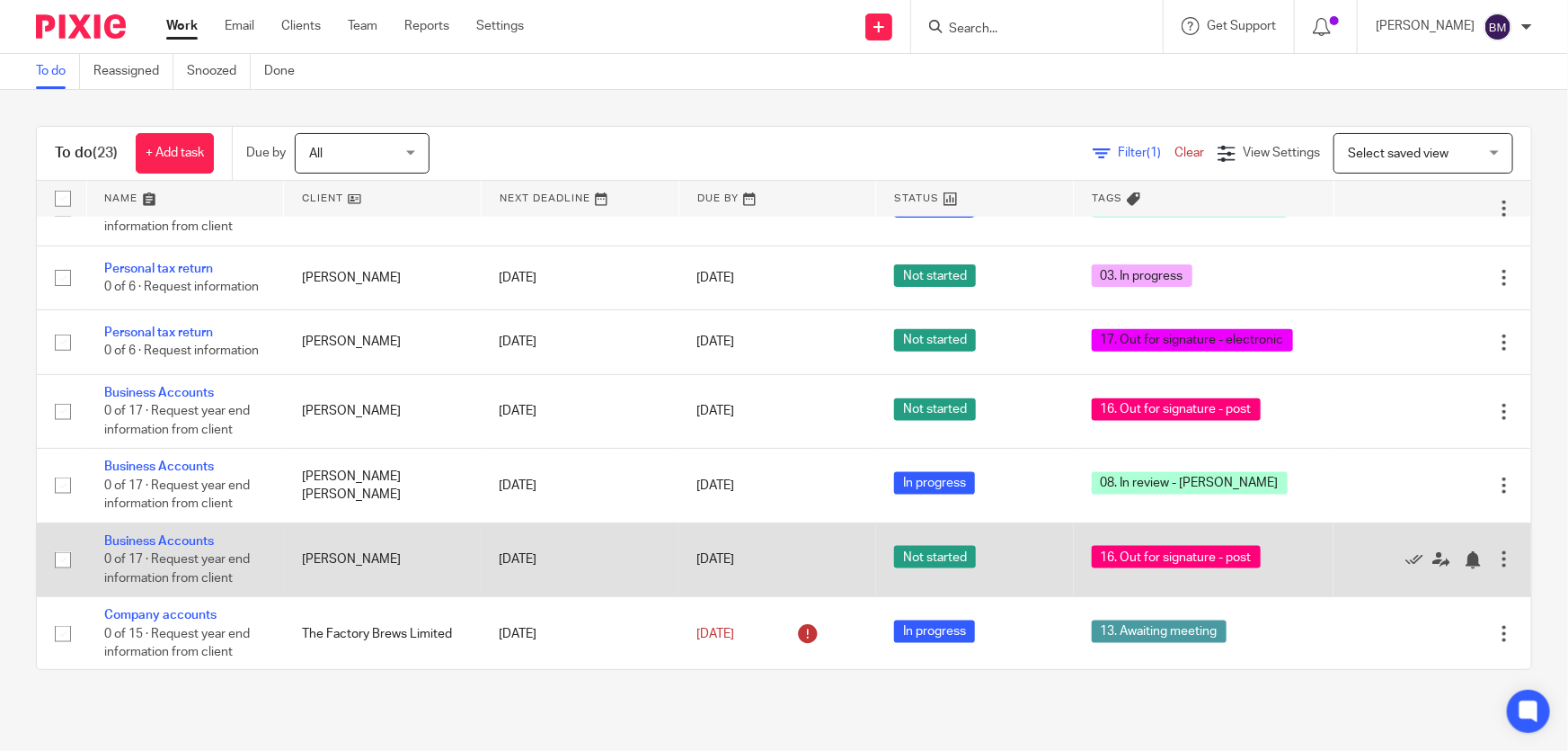
scroll to position [1144, 0]
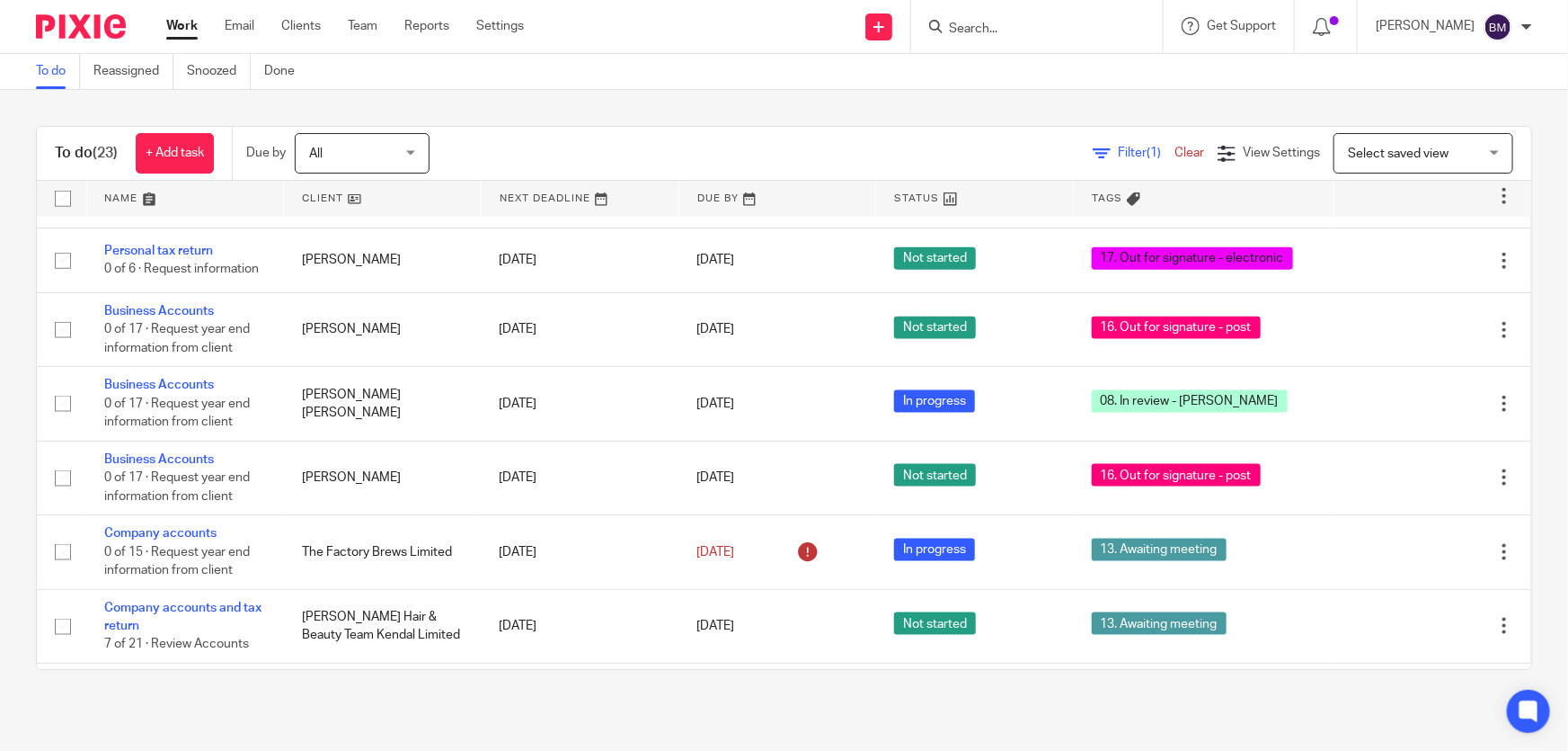
click at [1102, 18] on form at bounding box center [1043, 27] width 191 height 22
click at [1075, 34] on input "Search" at bounding box center [1028, 30] width 162 height 17
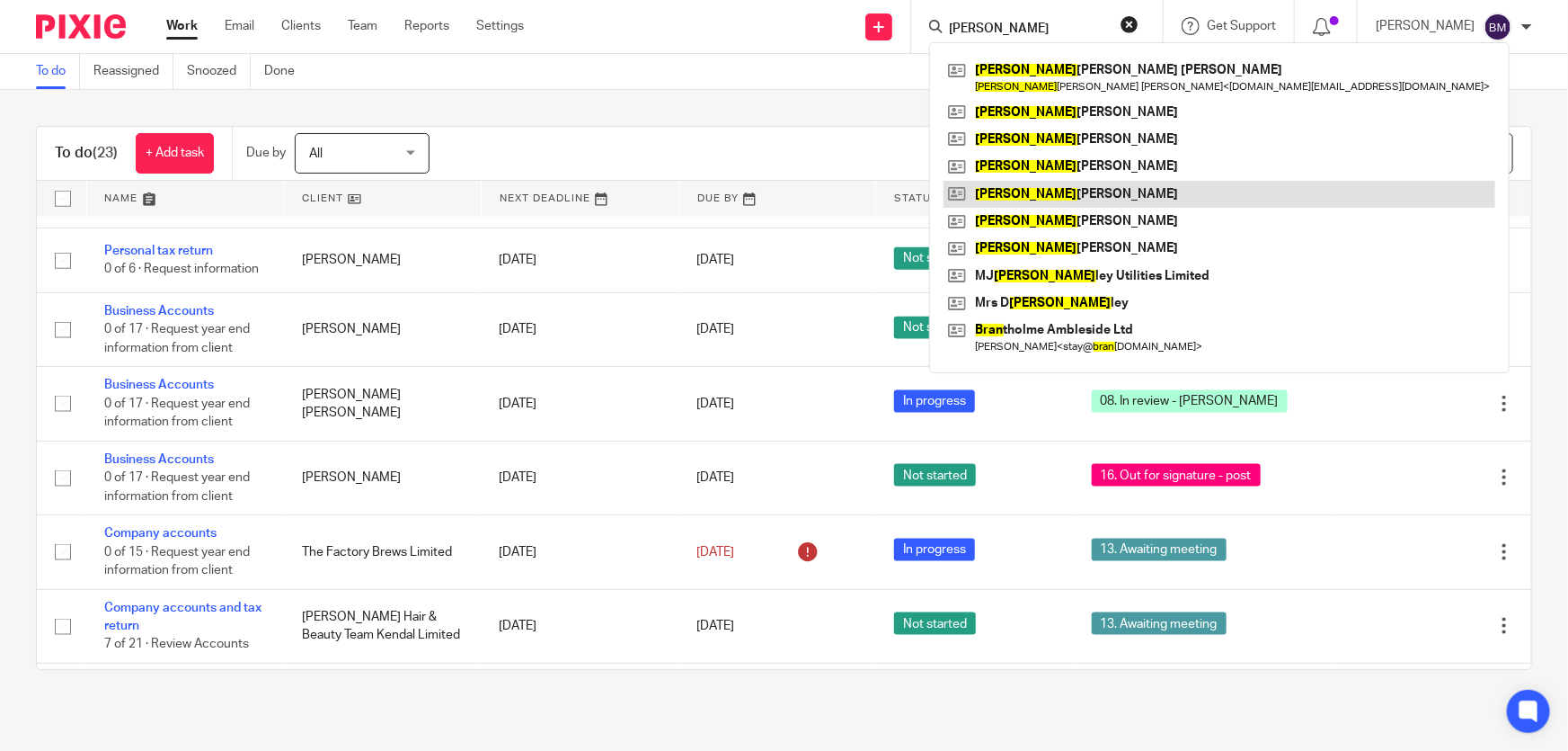
type input "brAD"
click at [1062, 194] on link at bounding box center [1220, 194] width 552 height 27
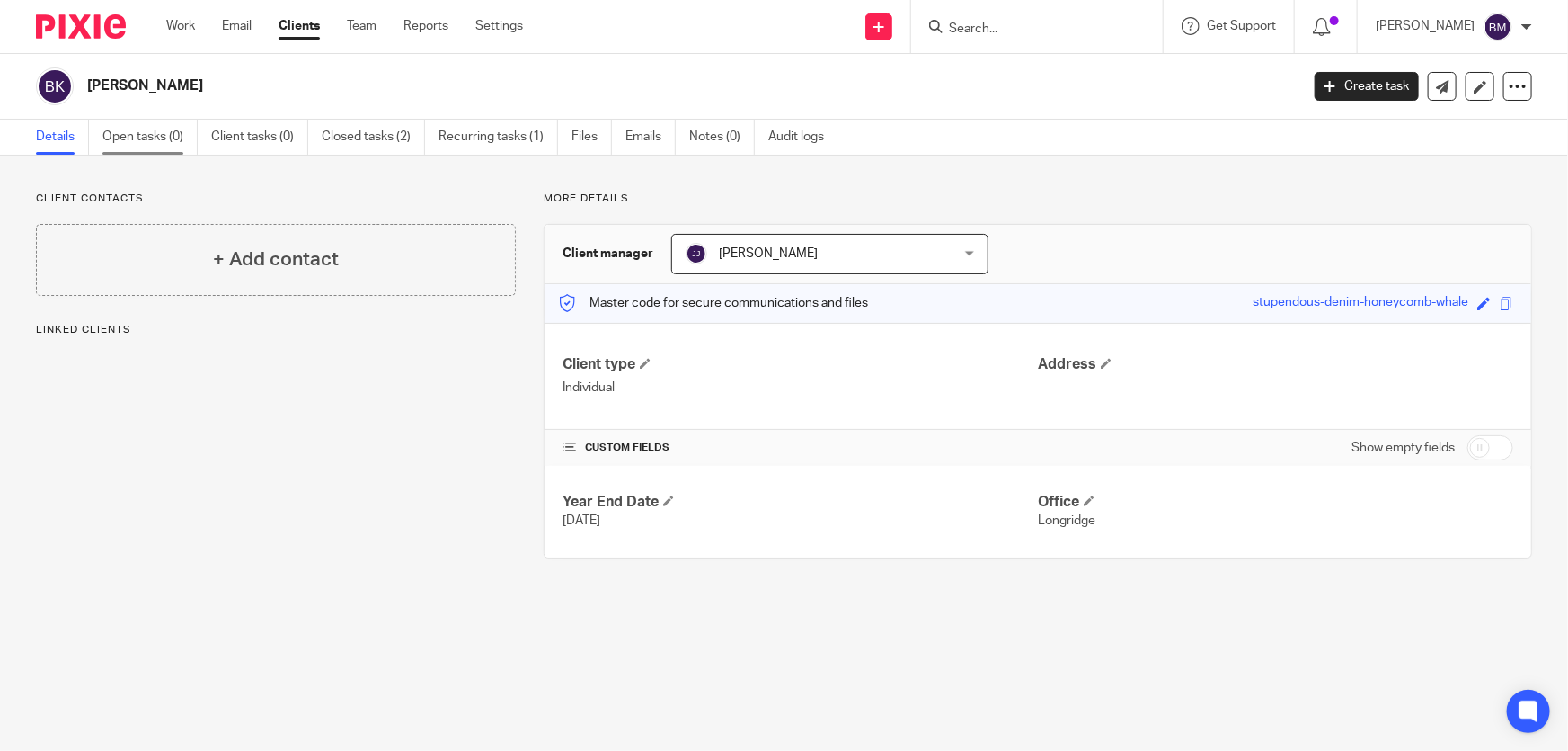
click at [142, 144] on link "Open tasks (0)" at bounding box center [150, 137] width 95 height 35
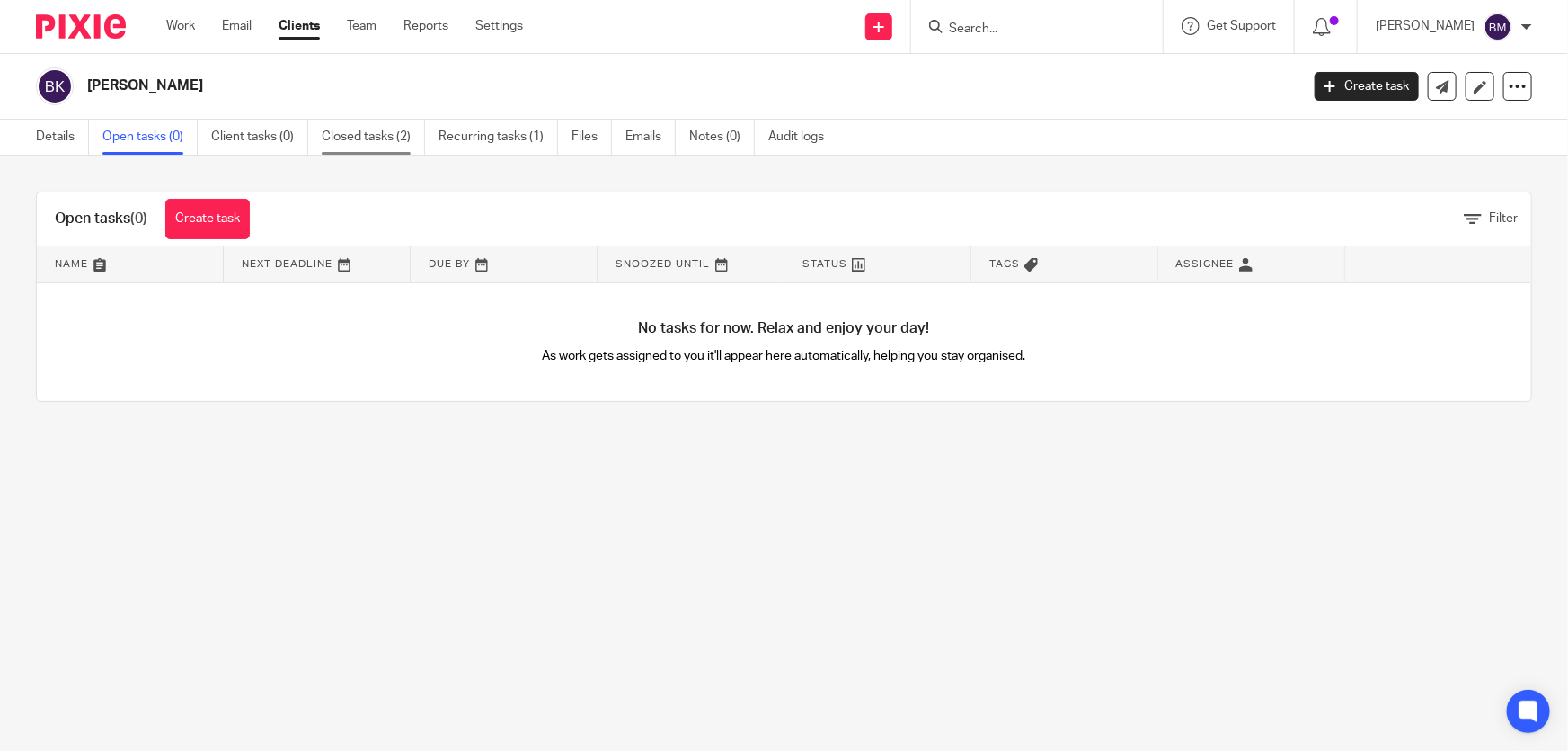
click at [368, 141] on link "Closed tasks (2)" at bounding box center [373, 137] width 103 height 35
